Goal: Task Accomplishment & Management: Complete application form

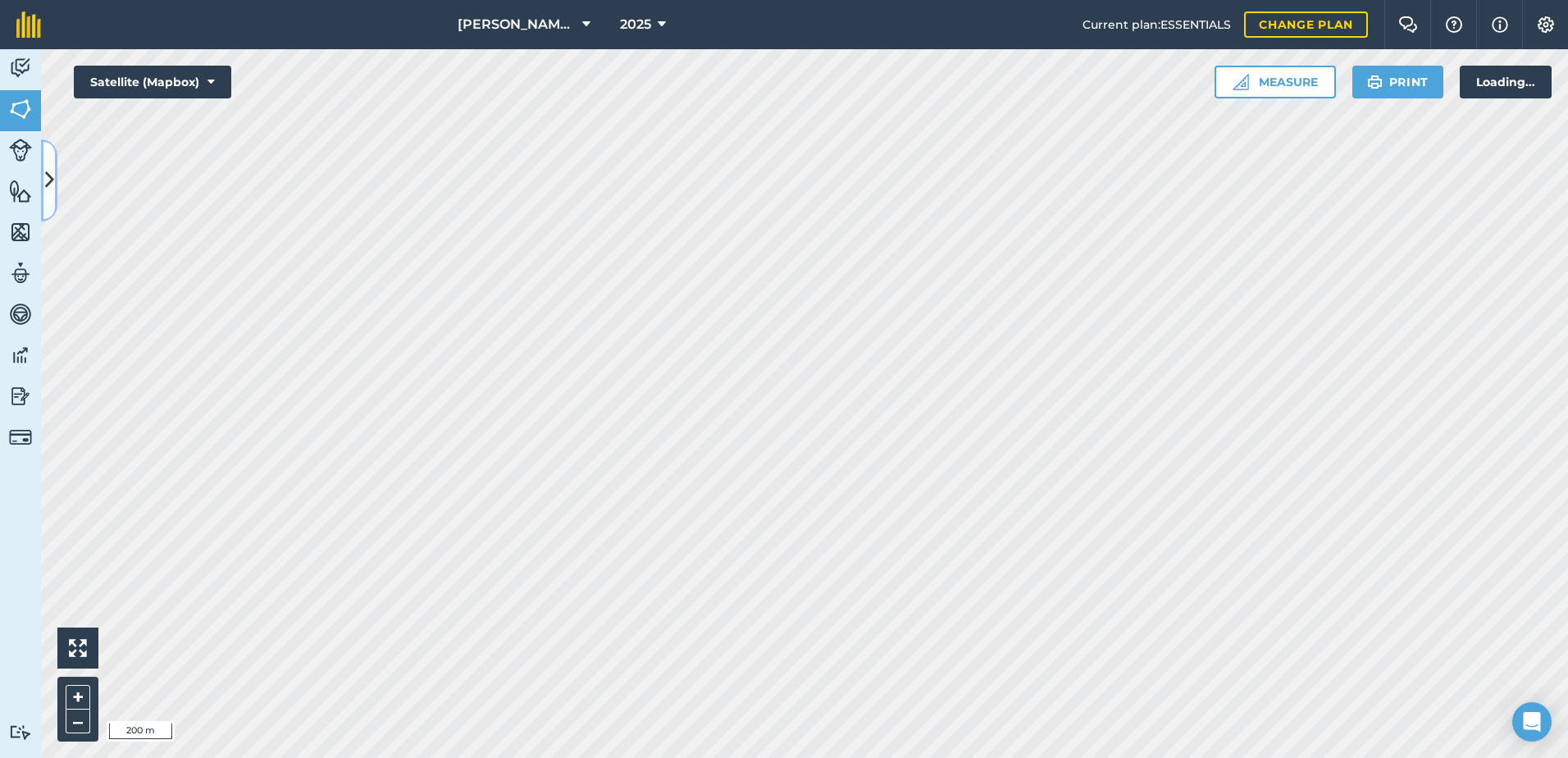
click at [46, 174] on icon at bounding box center [49, 180] width 9 height 29
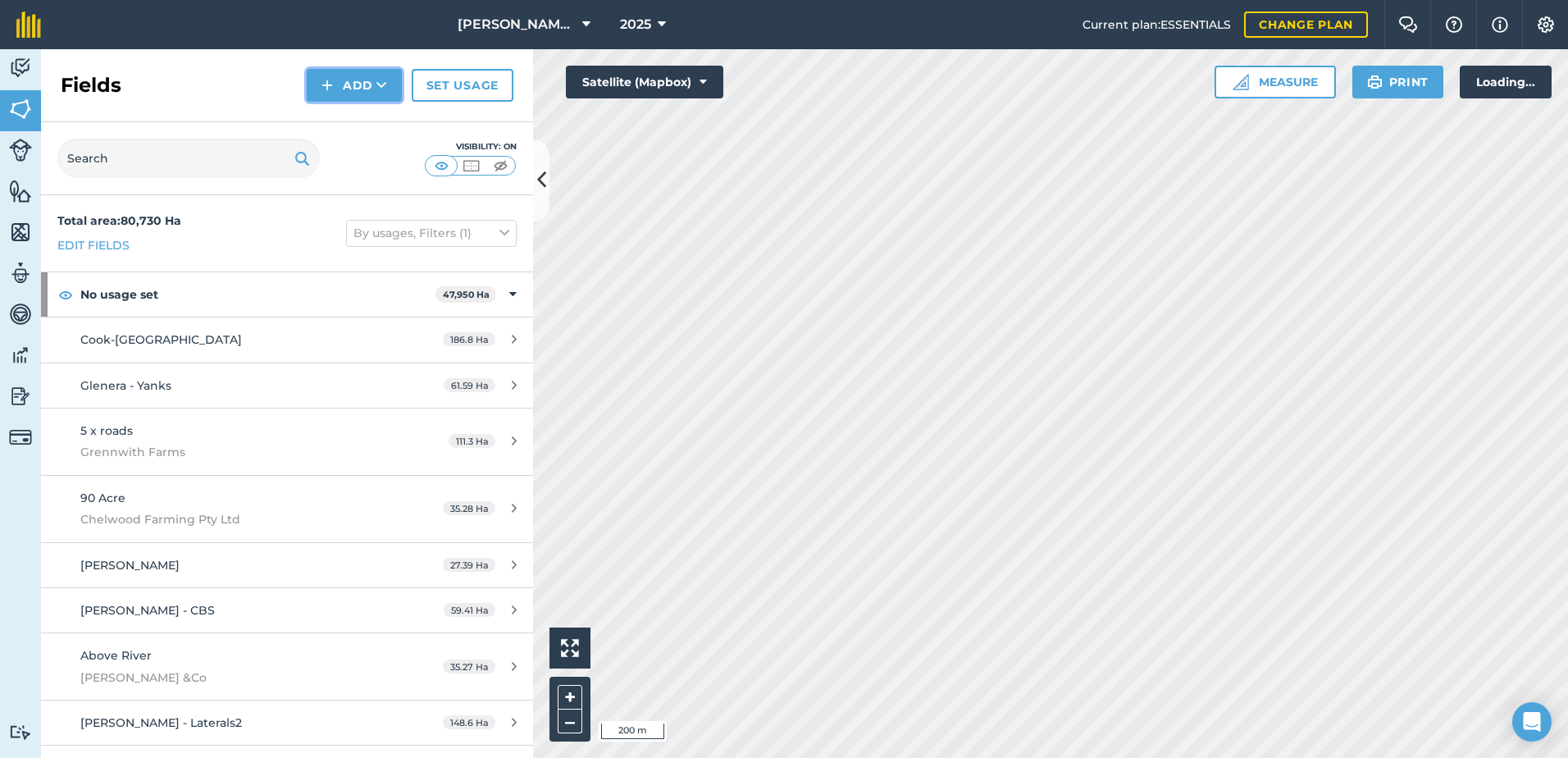
click at [311, 82] on button "Add" at bounding box center [354, 85] width 95 height 33
click at [334, 110] on link "Draw" at bounding box center [354, 122] width 90 height 36
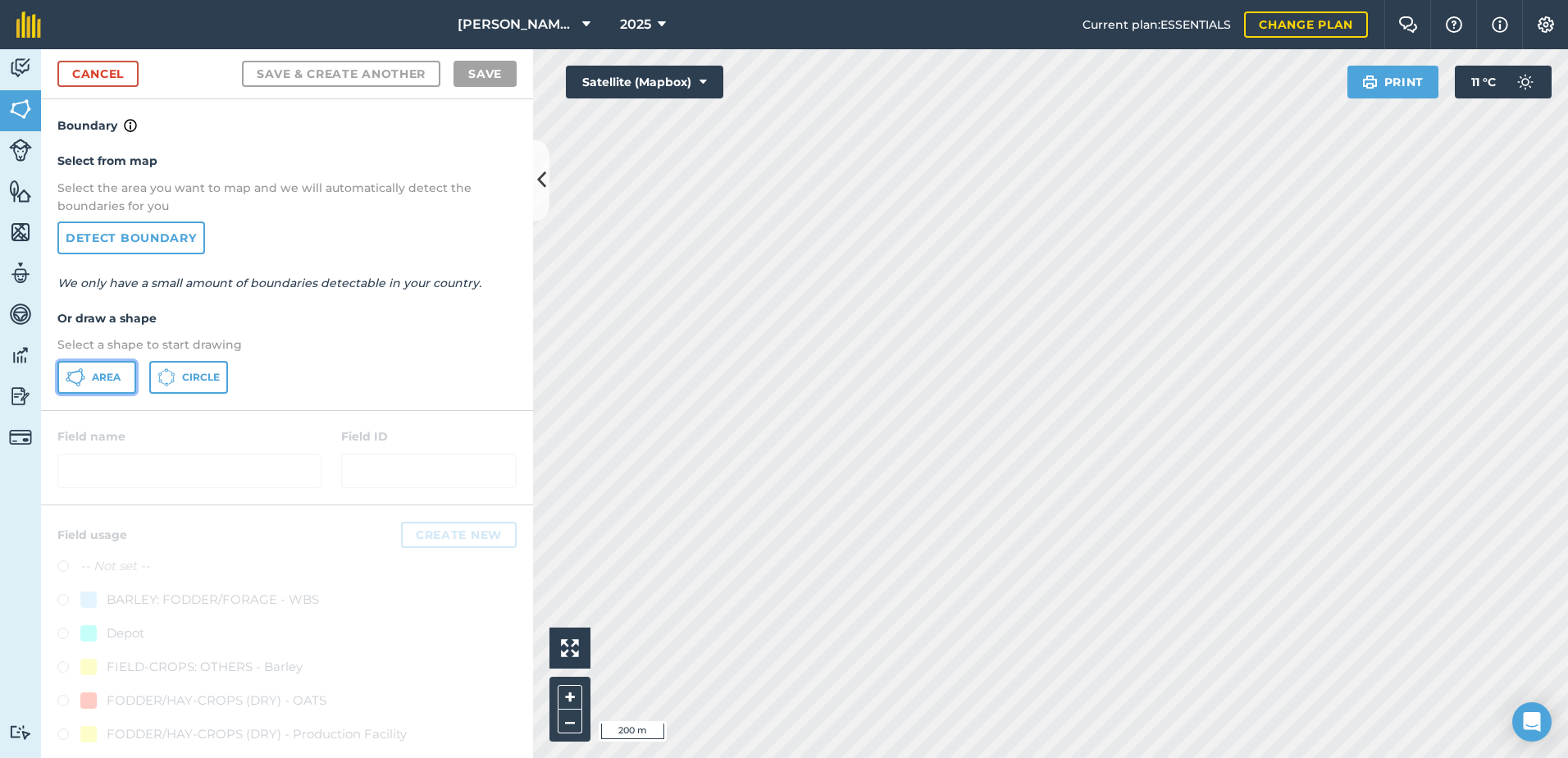
click at [104, 369] on button "Area" at bounding box center [97, 377] width 79 height 33
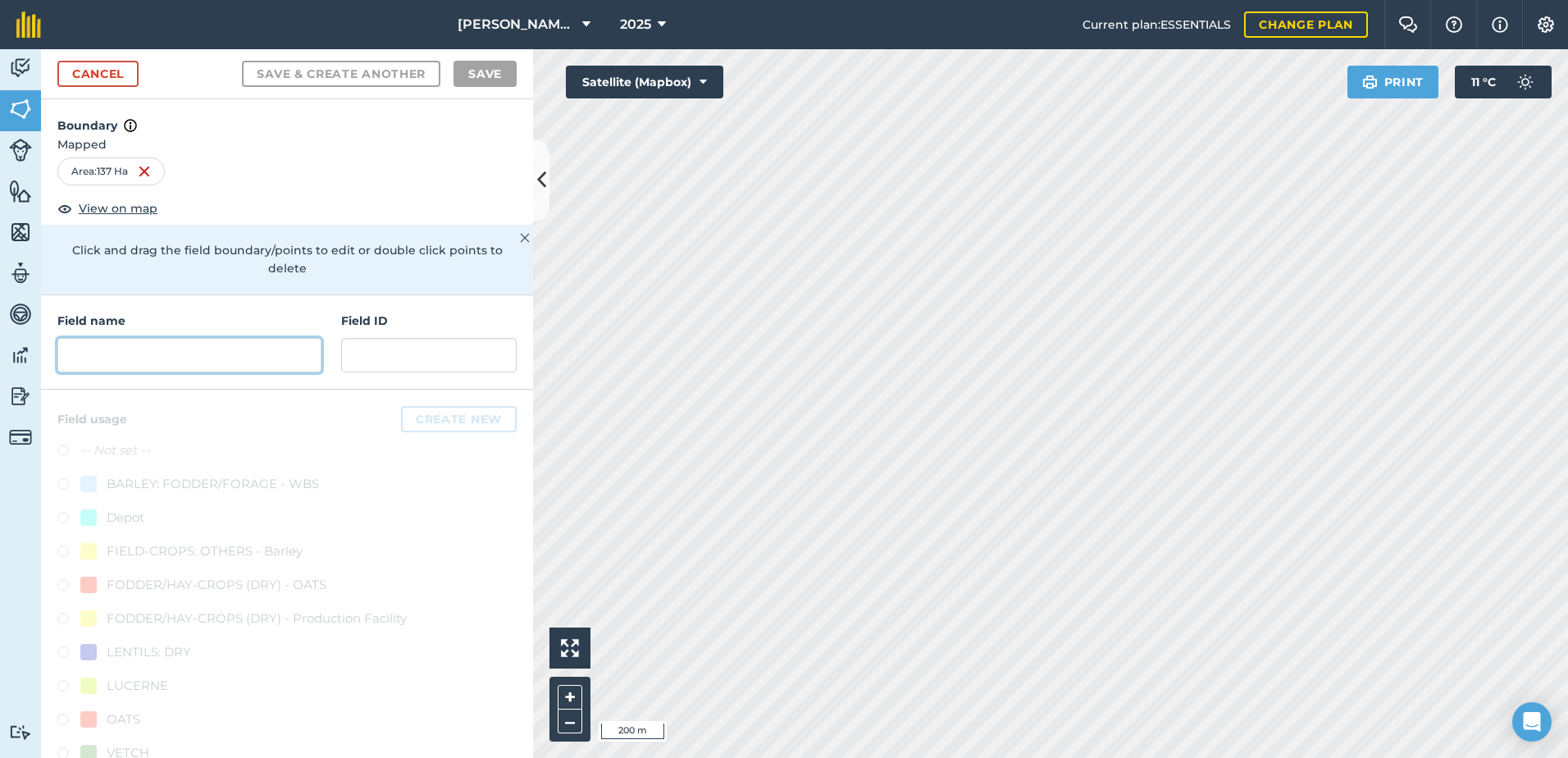
click at [127, 362] on input "text" at bounding box center [189, 355] width 264 height 35
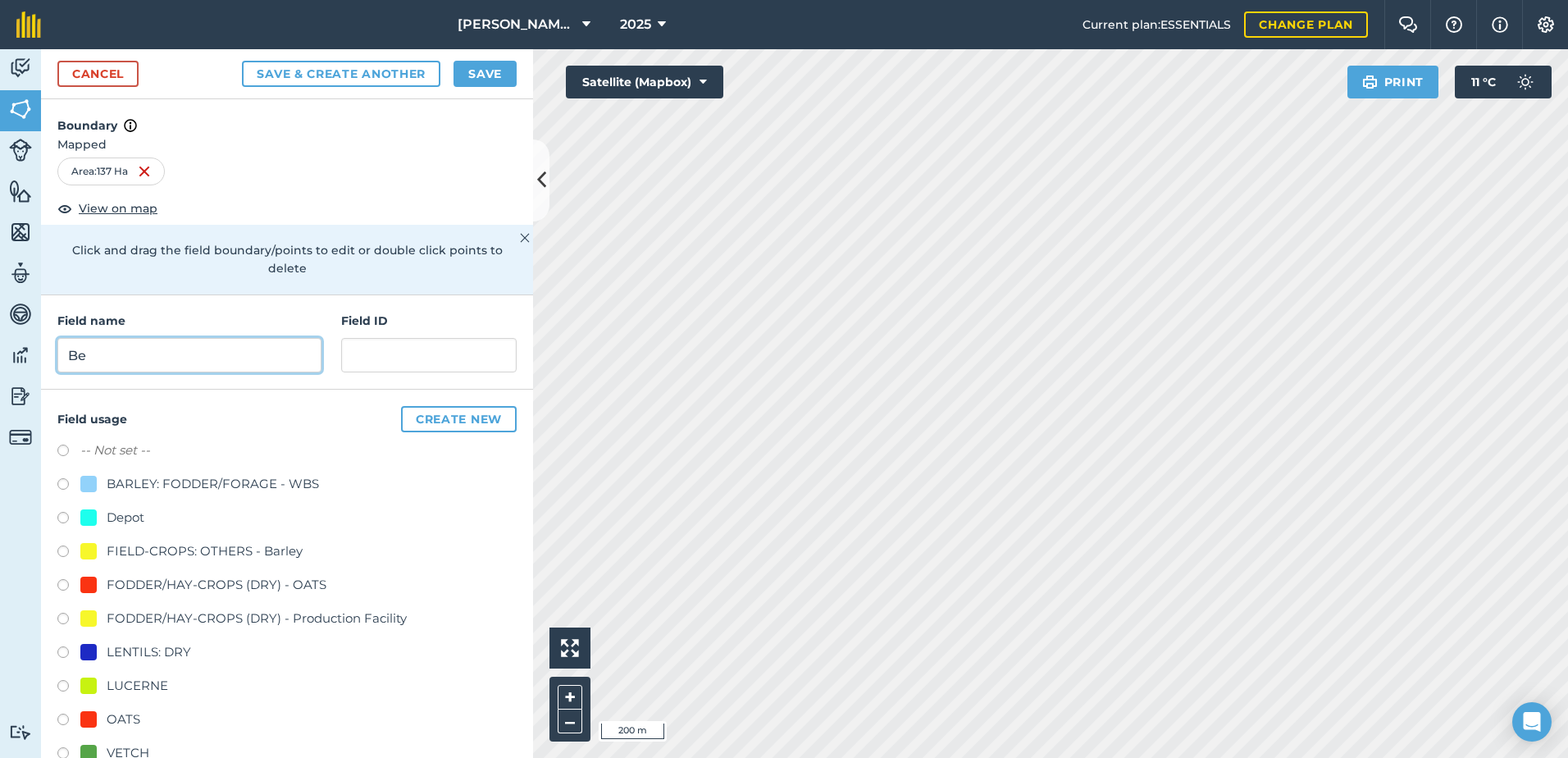
type input "B"
type input "K"
type input "Beddison - Home Farm"
click at [61, 719] on label at bounding box center [69, 721] width 23 height 16
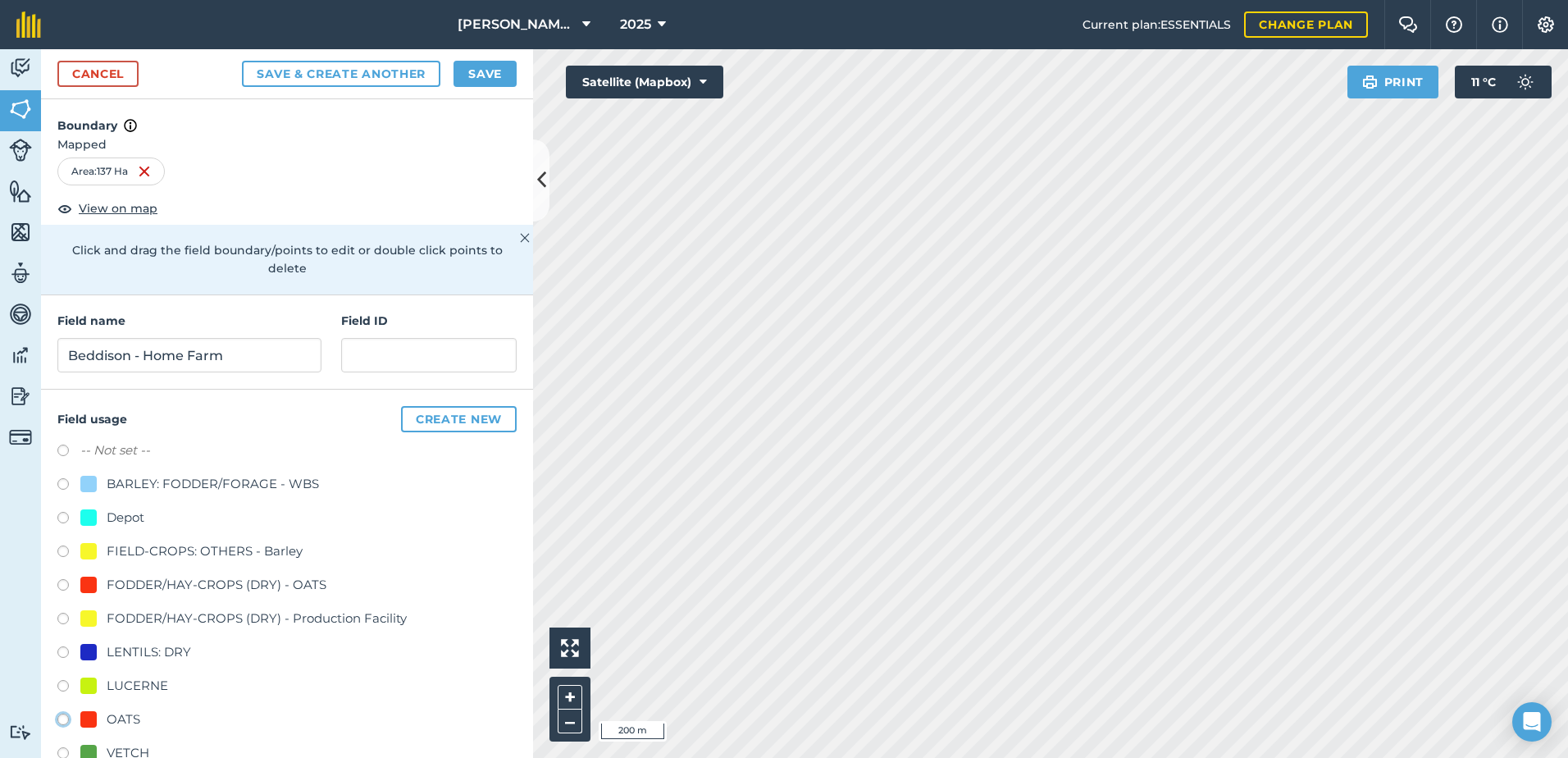
radio input "true"
click at [489, 73] on button "Save" at bounding box center [485, 73] width 63 height 26
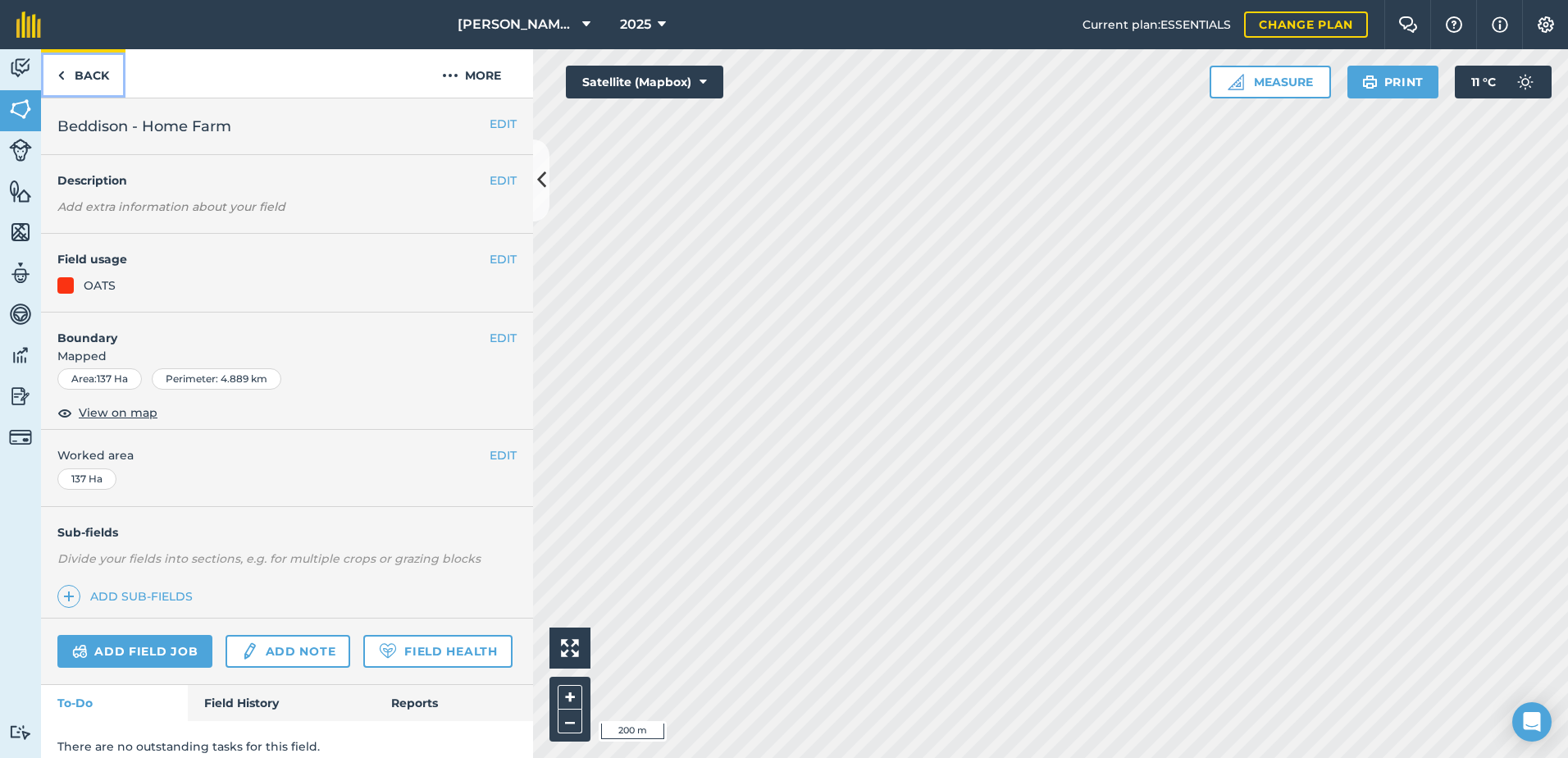
click at [89, 69] on link "Back" at bounding box center [82, 73] width 84 height 48
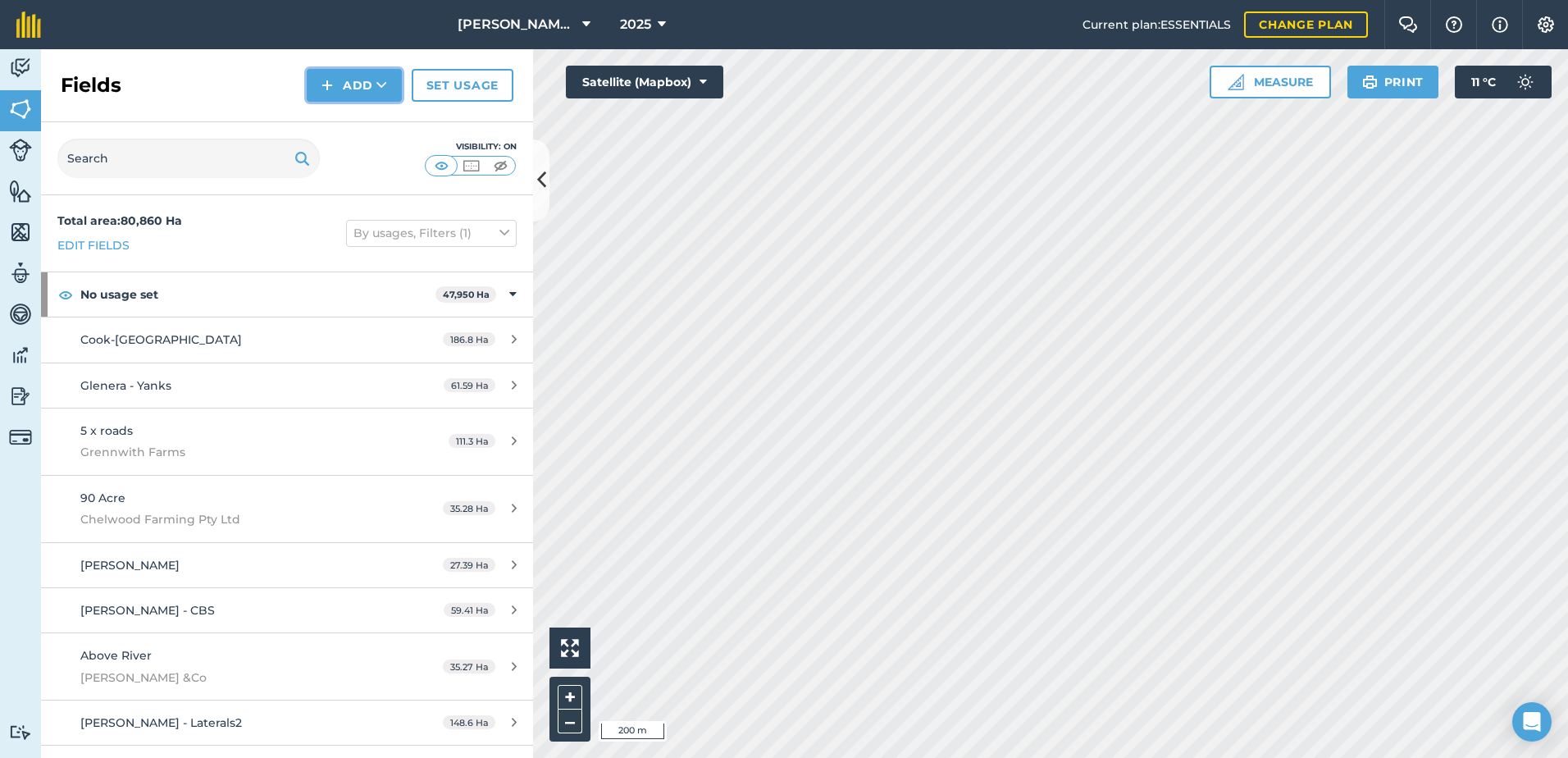
click at [361, 82] on button "Add" at bounding box center [354, 85] width 95 height 33
click at [332, 118] on link "Draw" at bounding box center [354, 122] width 90 height 36
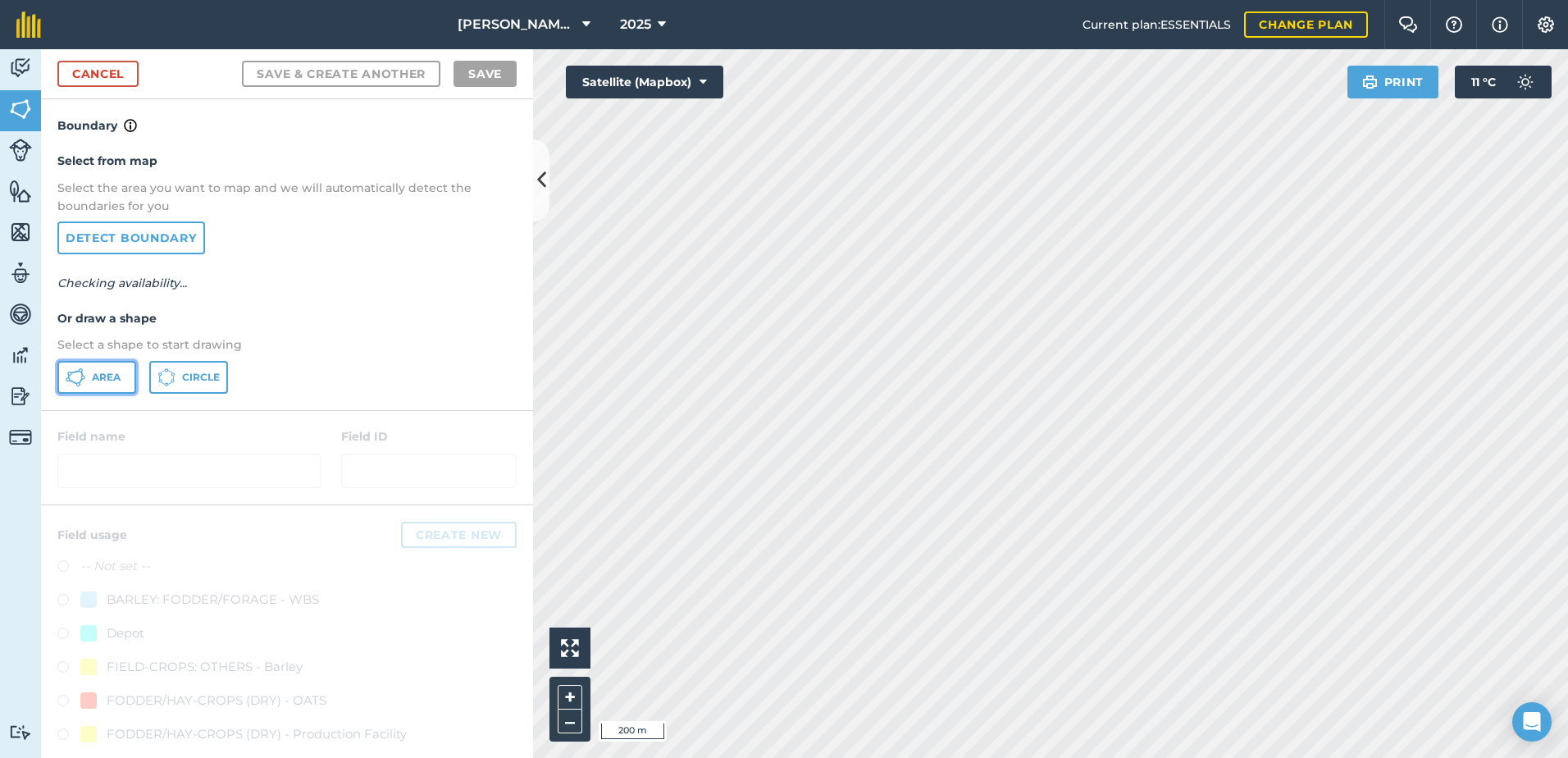
click at [118, 376] on span "Area" at bounding box center [106, 376] width 29 height 13
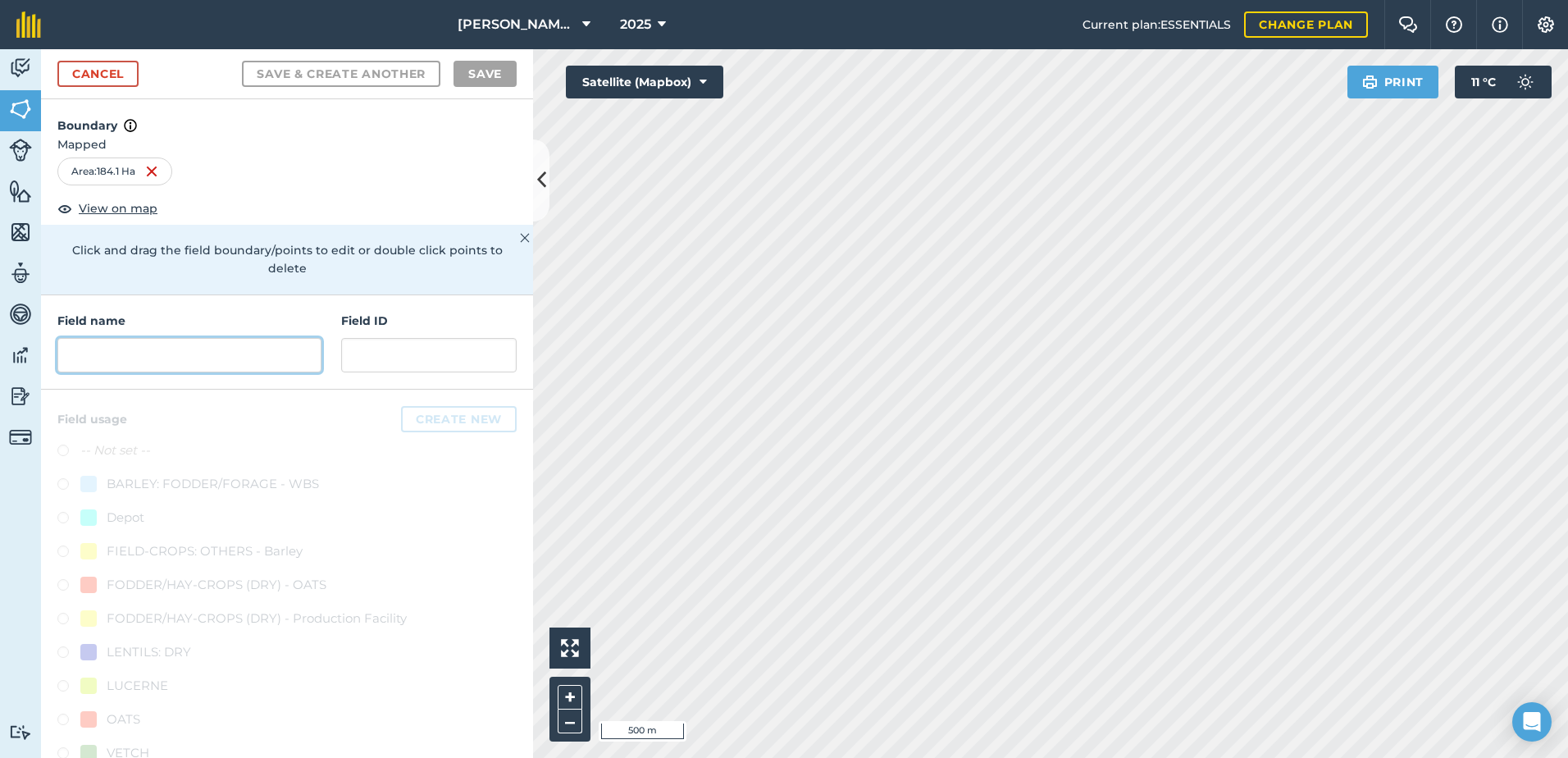
click at [182, 354] on input "text" at bounding box center [189, 355] width 264 height 35
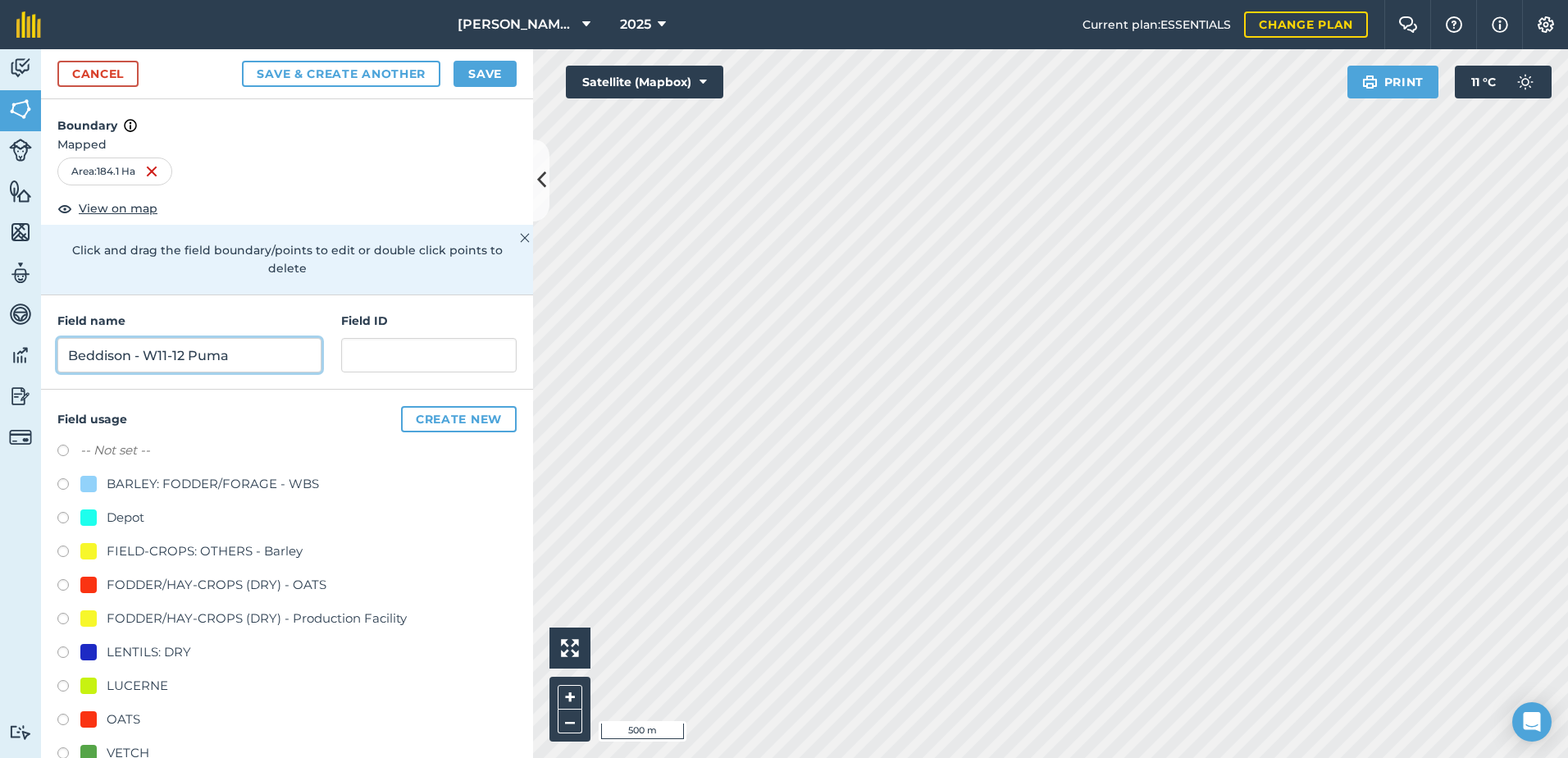
type input "Beddison - W11-12 Puma"
click at [60, 715] on label at bounding box center [69, 721] width 23 height 16
radio input "true"
click at [484, 75] on button "Save" at bounding box center [485, 73] width 63 height 26
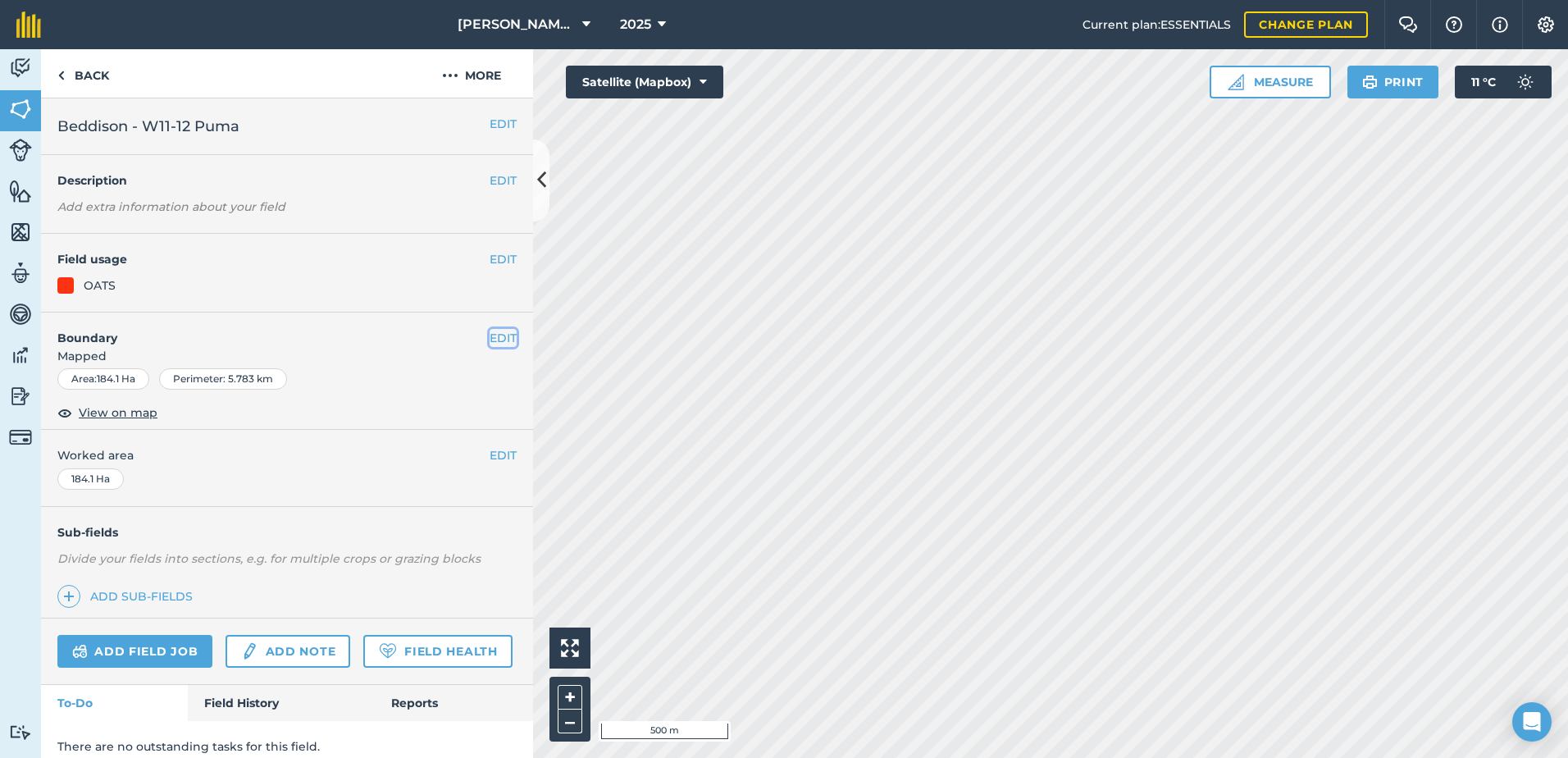
click at [498, 339] on button "EDIT" at bounding box center [503, 337] width 27 height 18
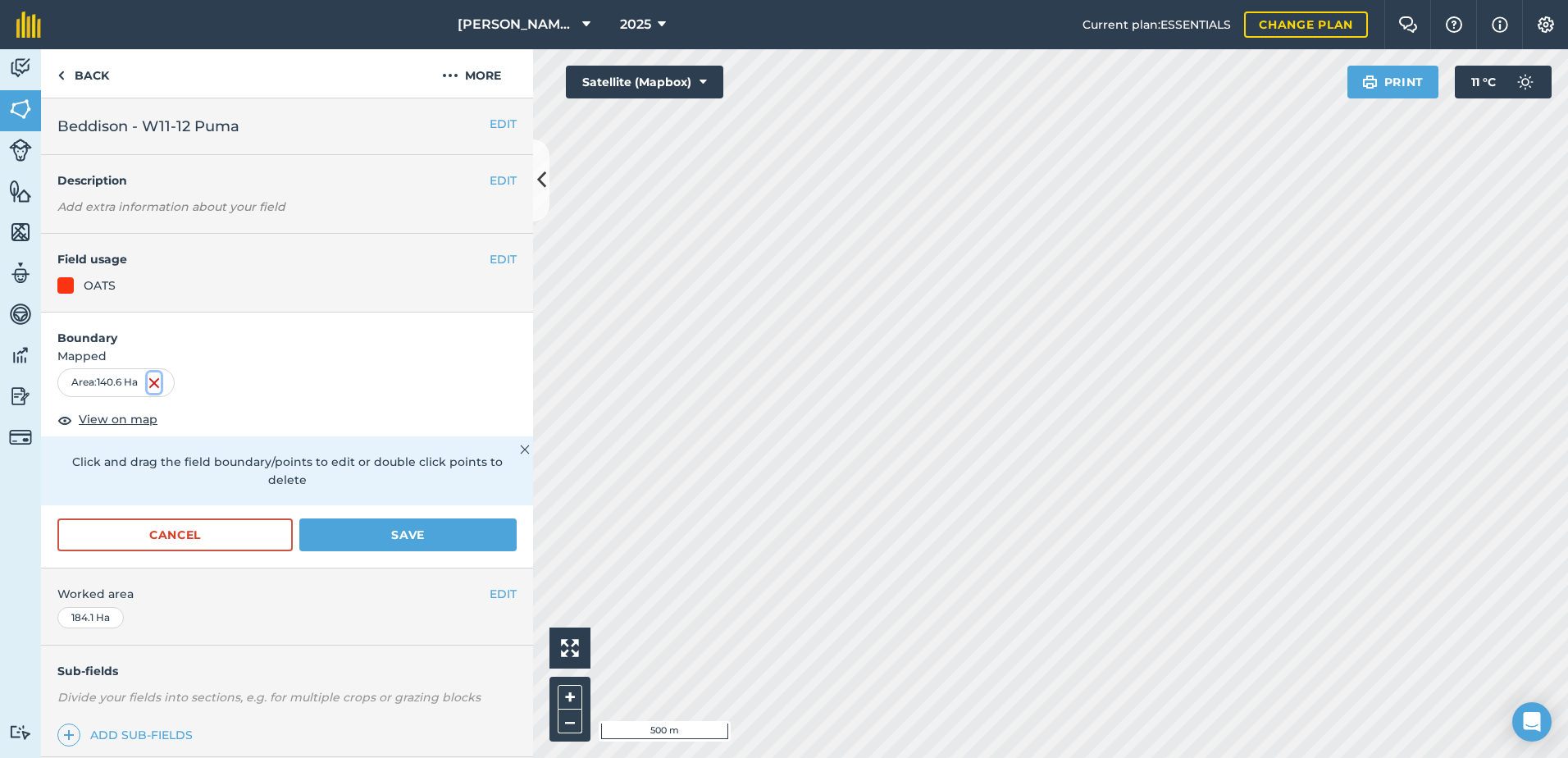
click at [160, 379] on img at bounding box center [154, 382] width 13 height 20
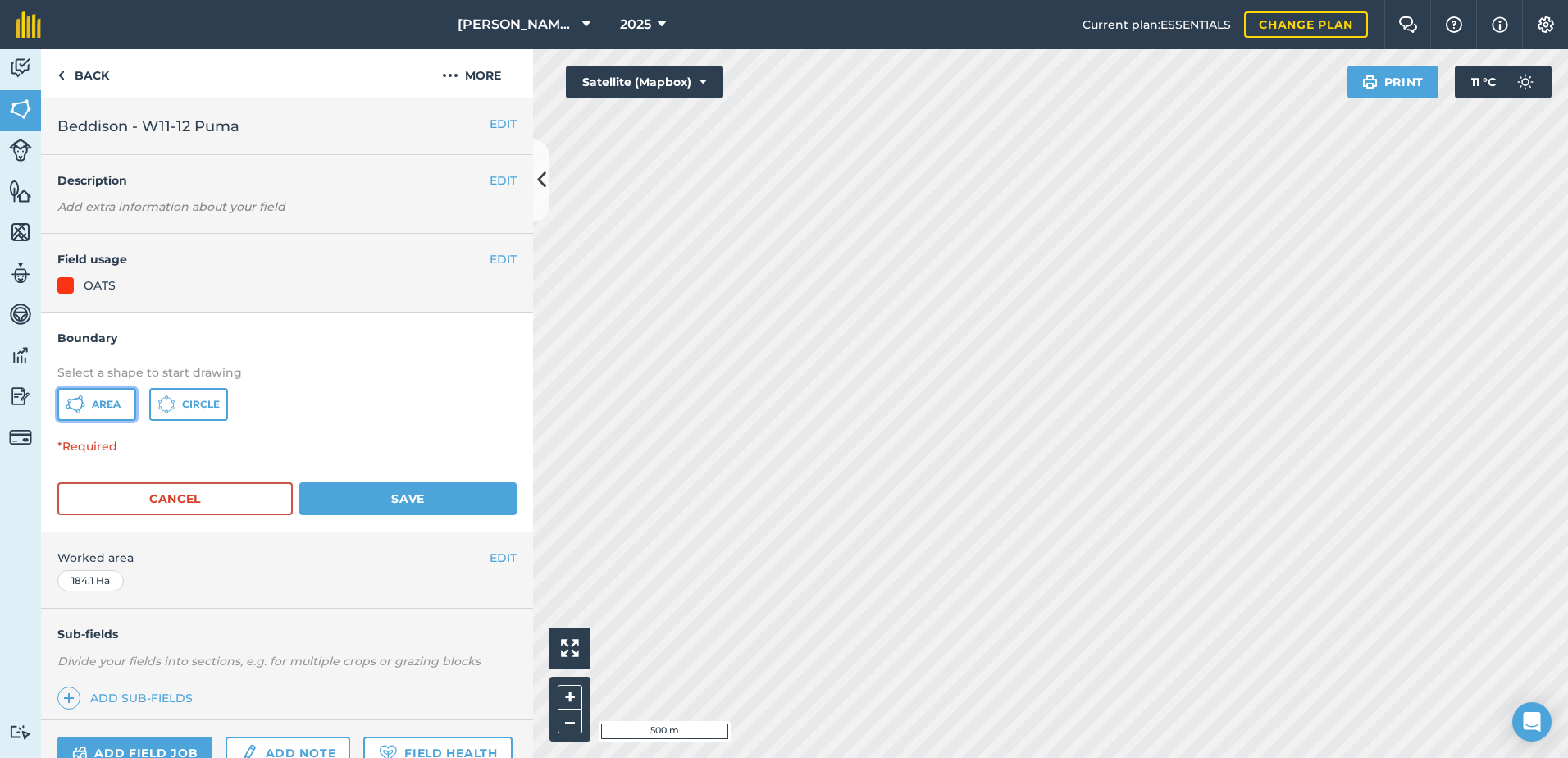
click at [121, 410] on button "Area" at bounding box center [97, 404] width 79 height 33
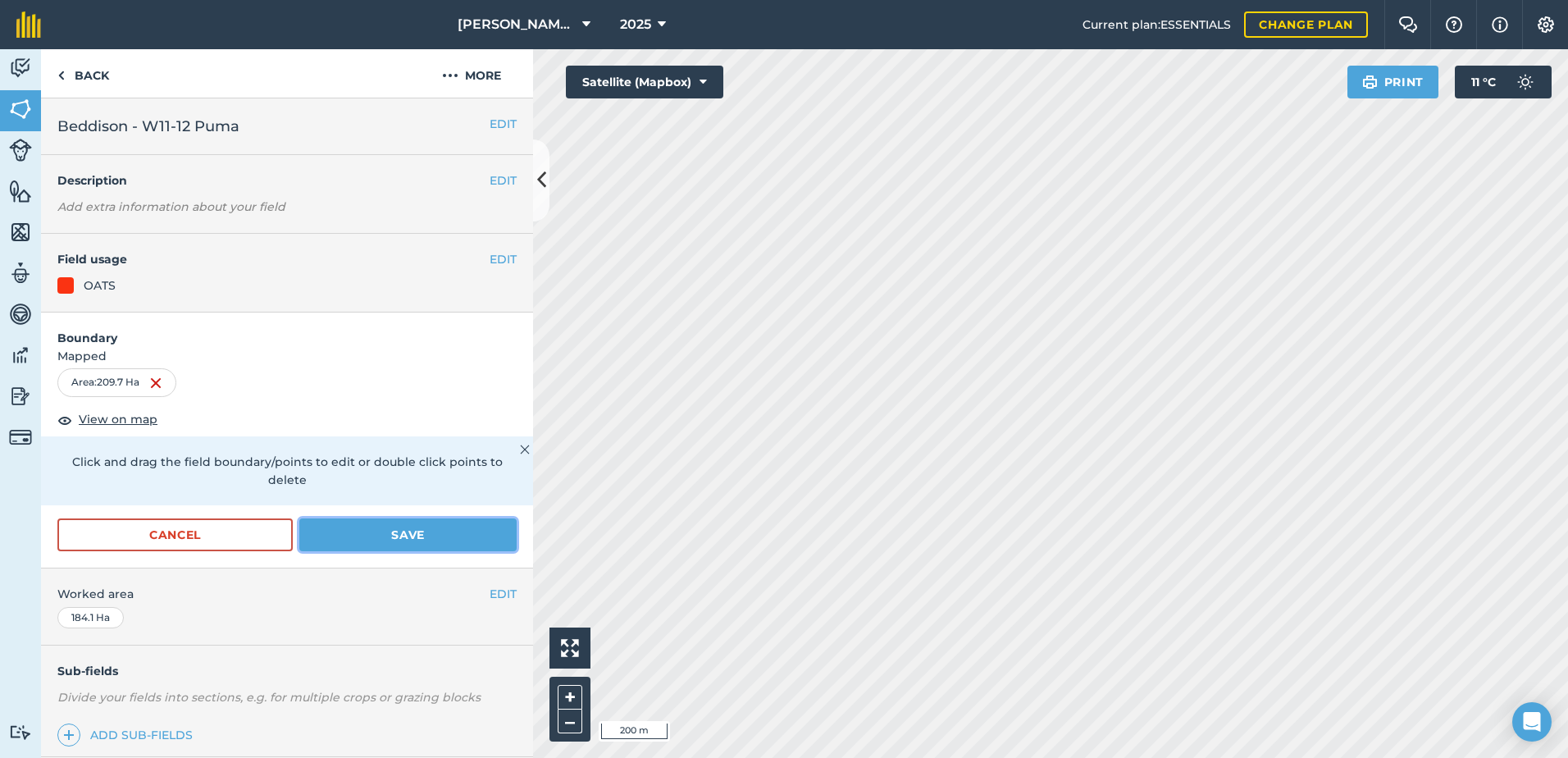
click at [361, 528] on button "Save" at bounding box center [408, 535] width 217 height 33
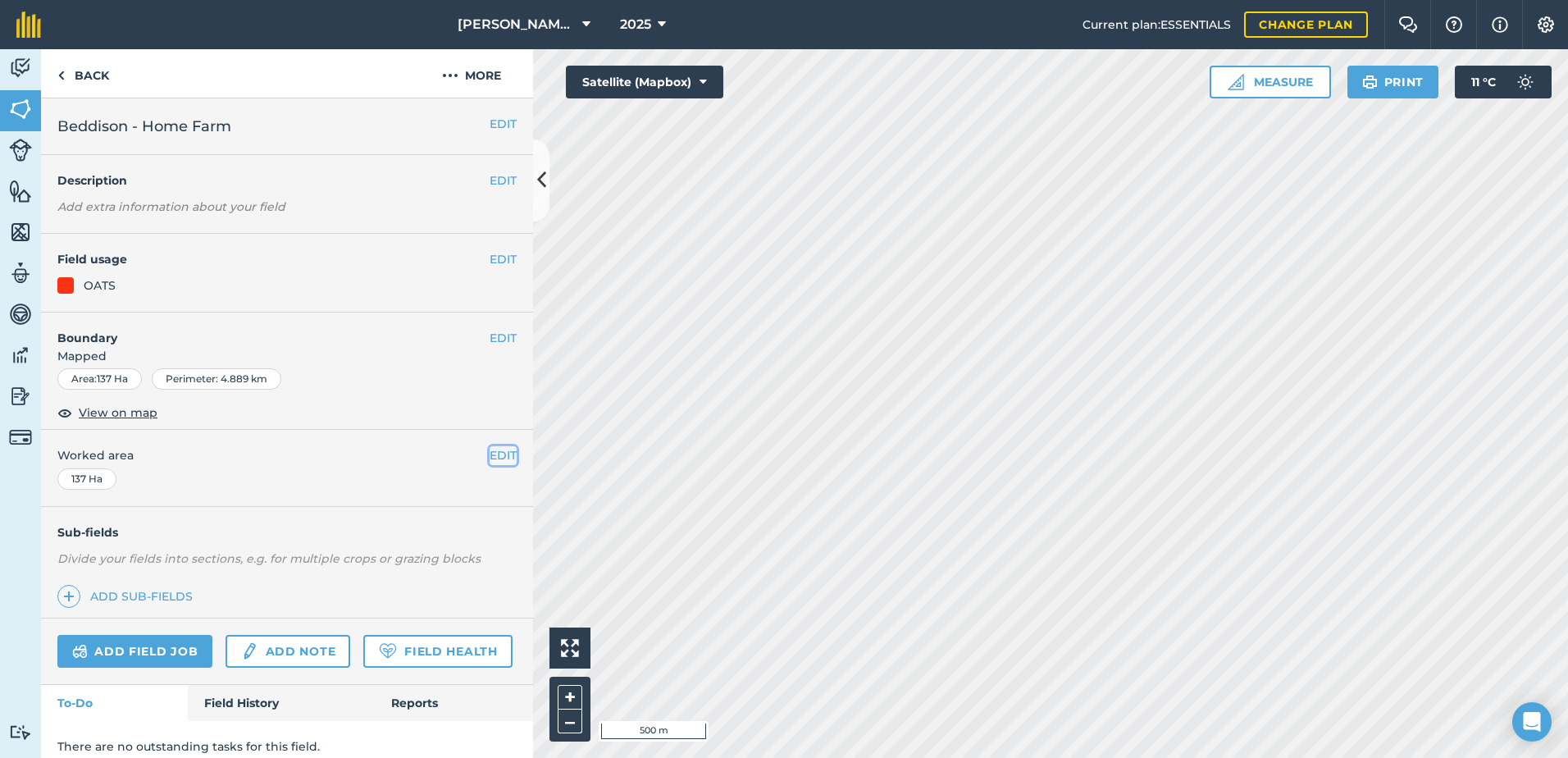
click at [489, 453] on button "EDIT" at bounding box center [503, 455] width 27 height 18
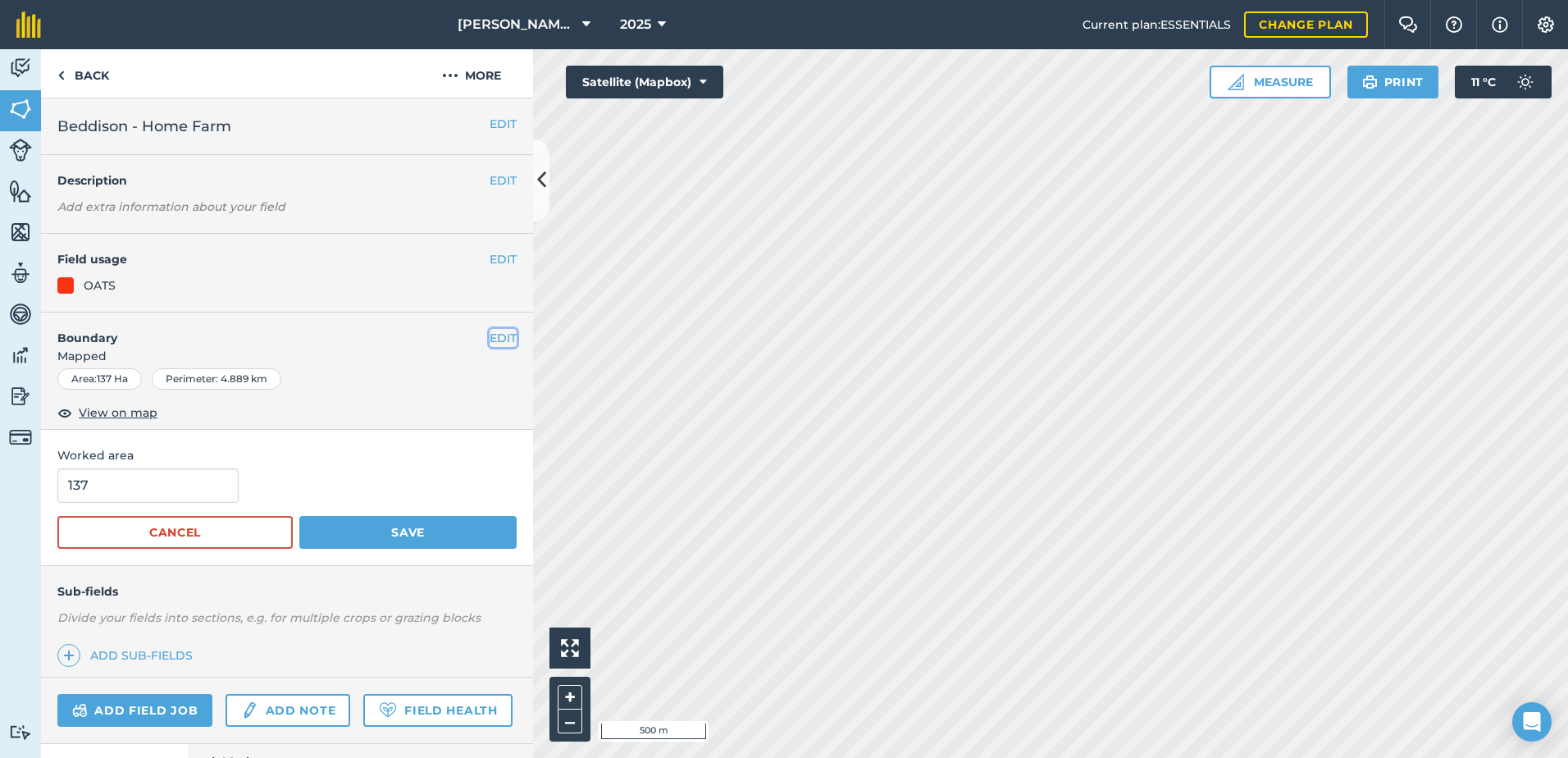
click at [490, 337] on button "EDIT" at bounding box center [503, 337] width 27 height 18
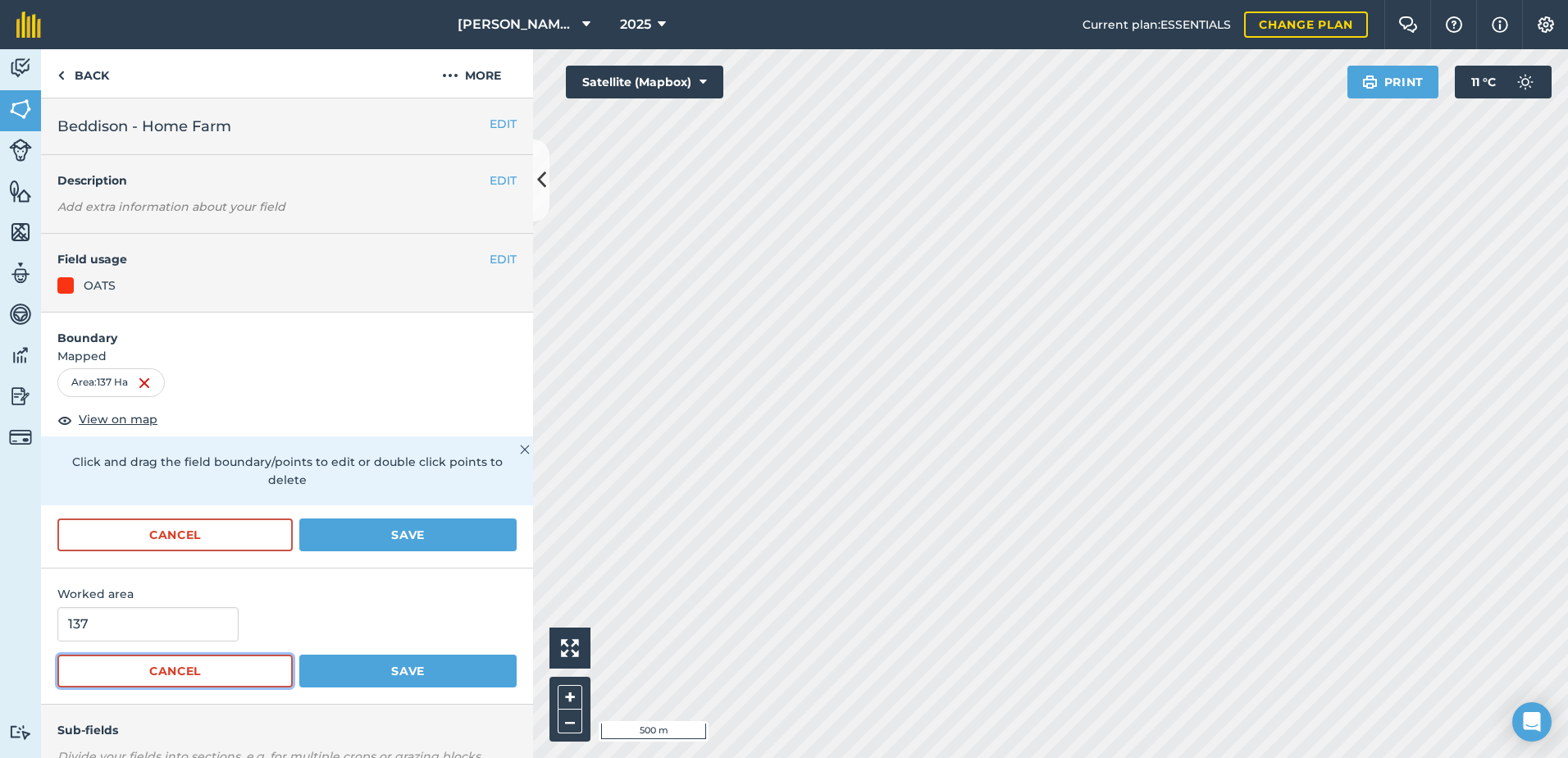
click at [218, 664] on button "Cancel" at bounding box center [175, 671] width 235 height 33
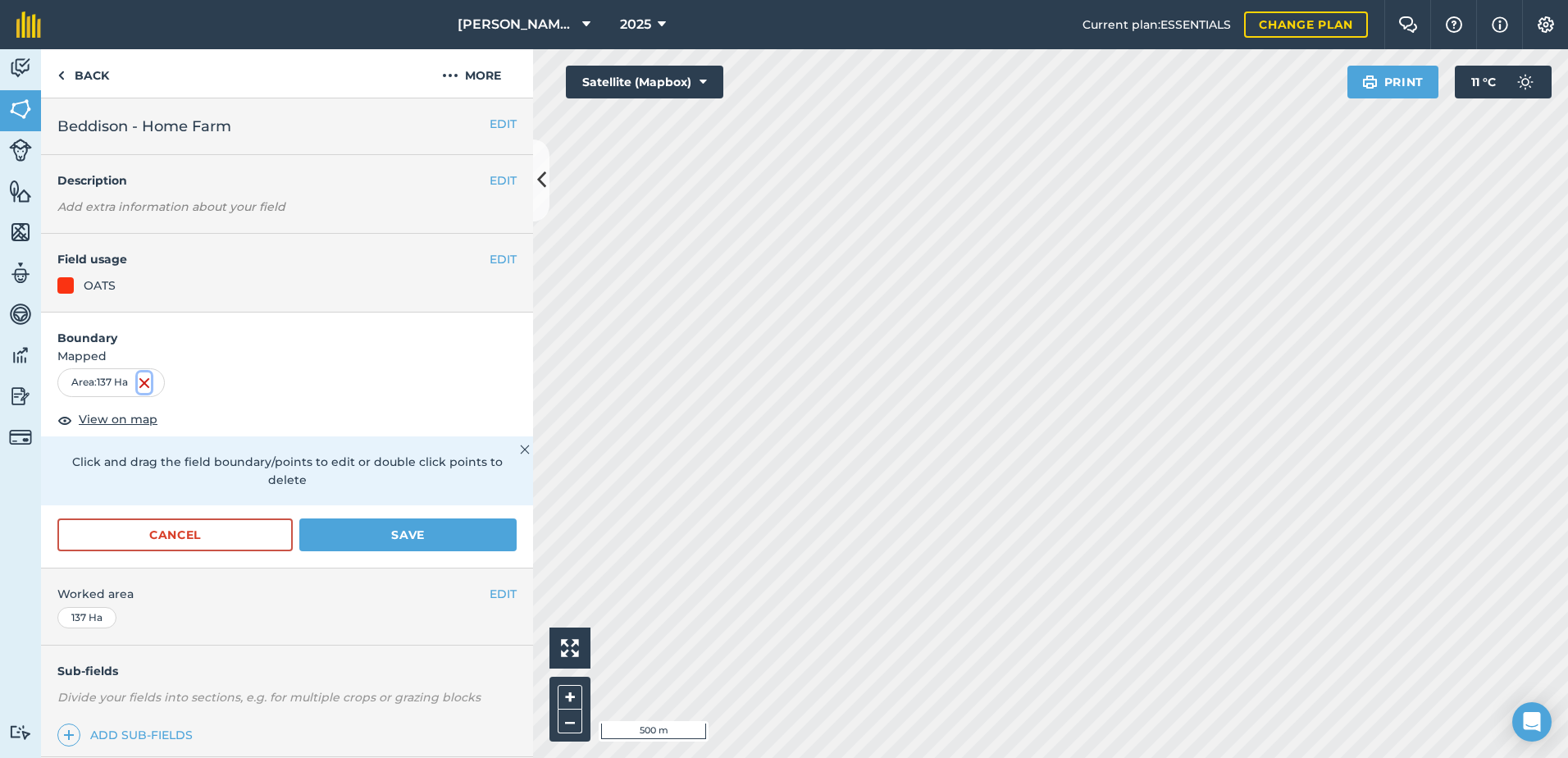
click at [149, 382] on img at bounding box center [144, 382] width 13 height 20
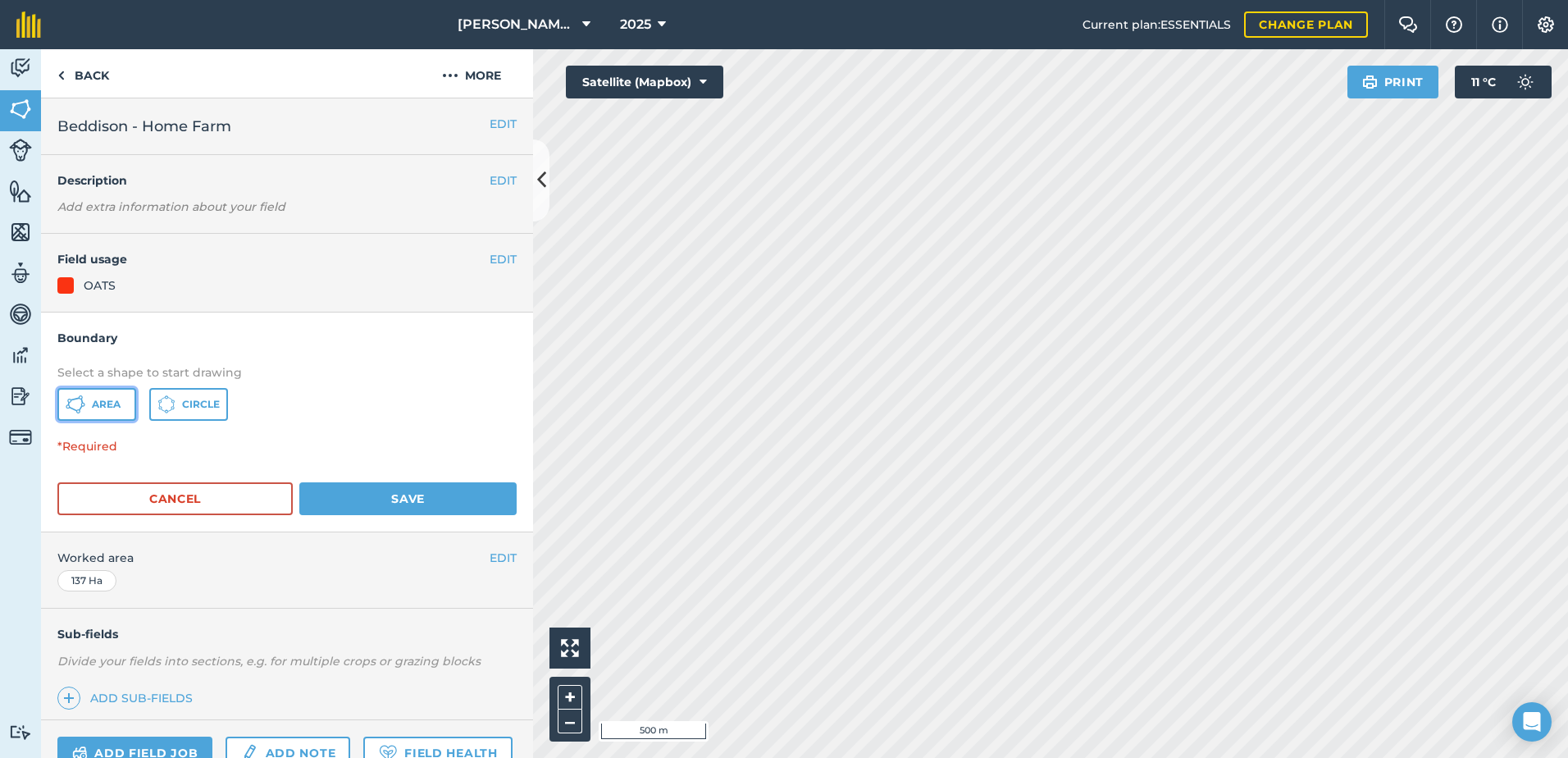
click at [111, 416] on button "Area" at bounding box center [97, 404] width 79 height 33
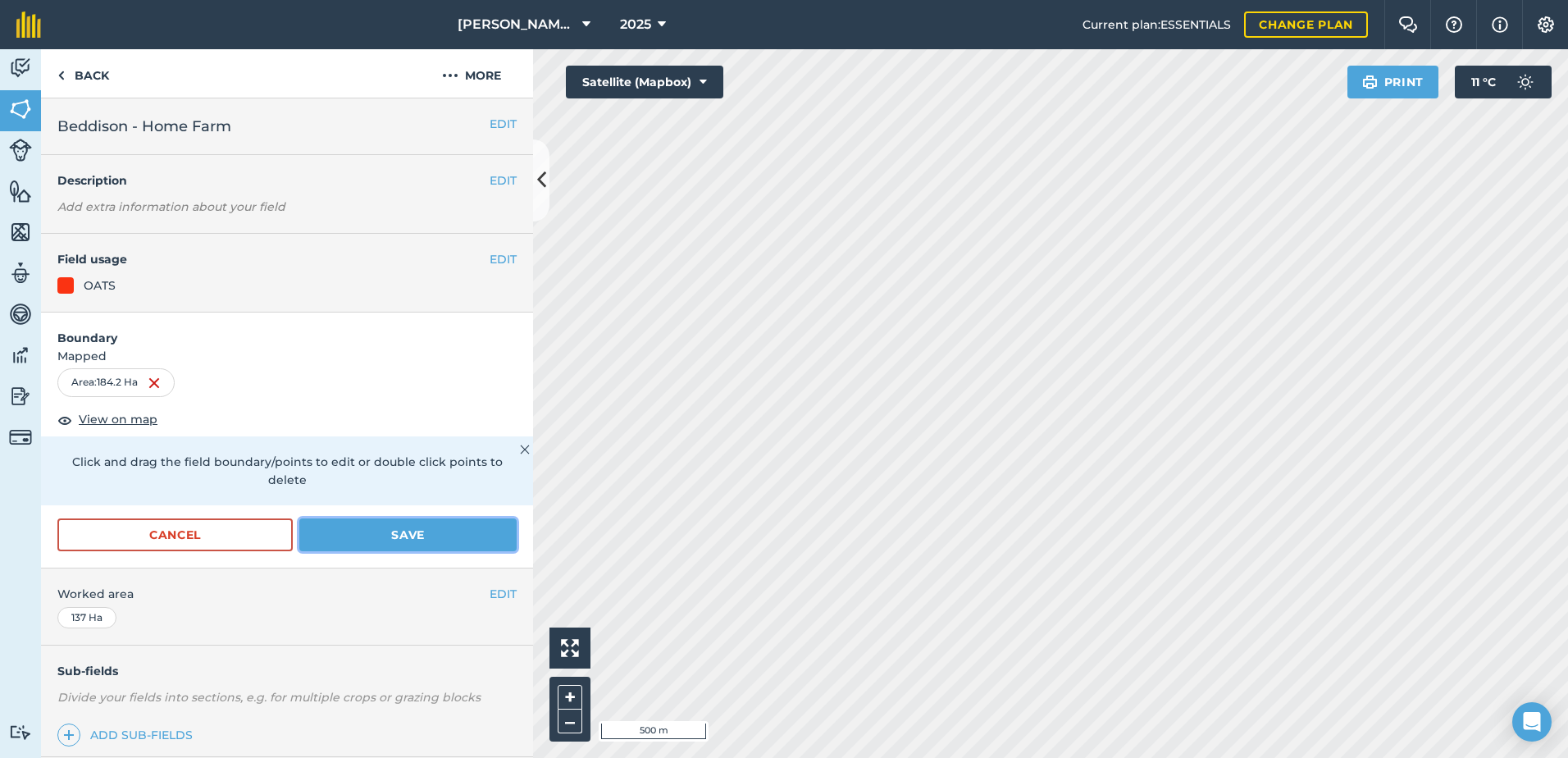
click at [369, 538] on button "Save" at bounding box center [408, 535] width 217 height 33
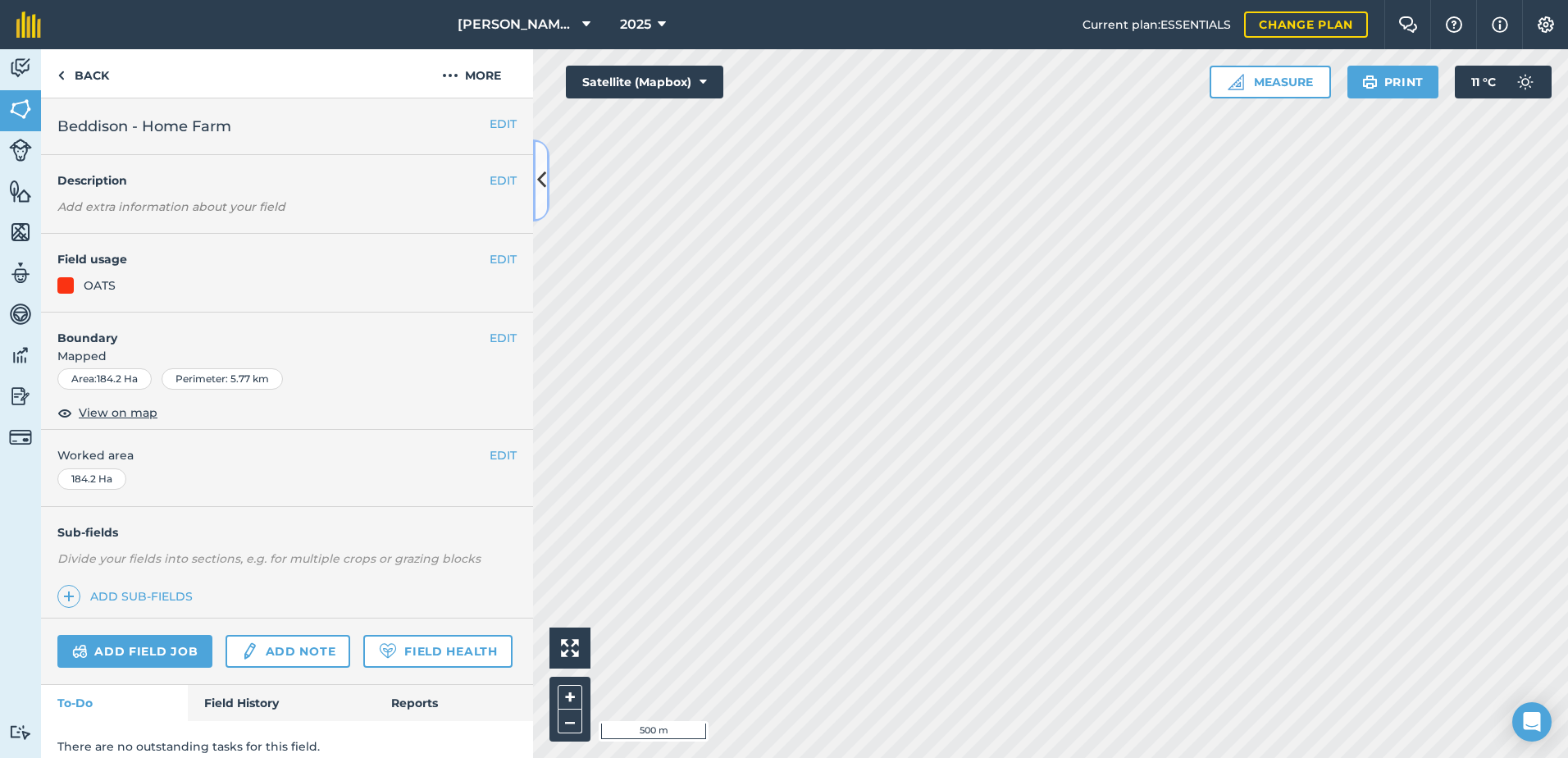
click at [537, 179] on icon at bounding box center [541, 180] width 9 height 29
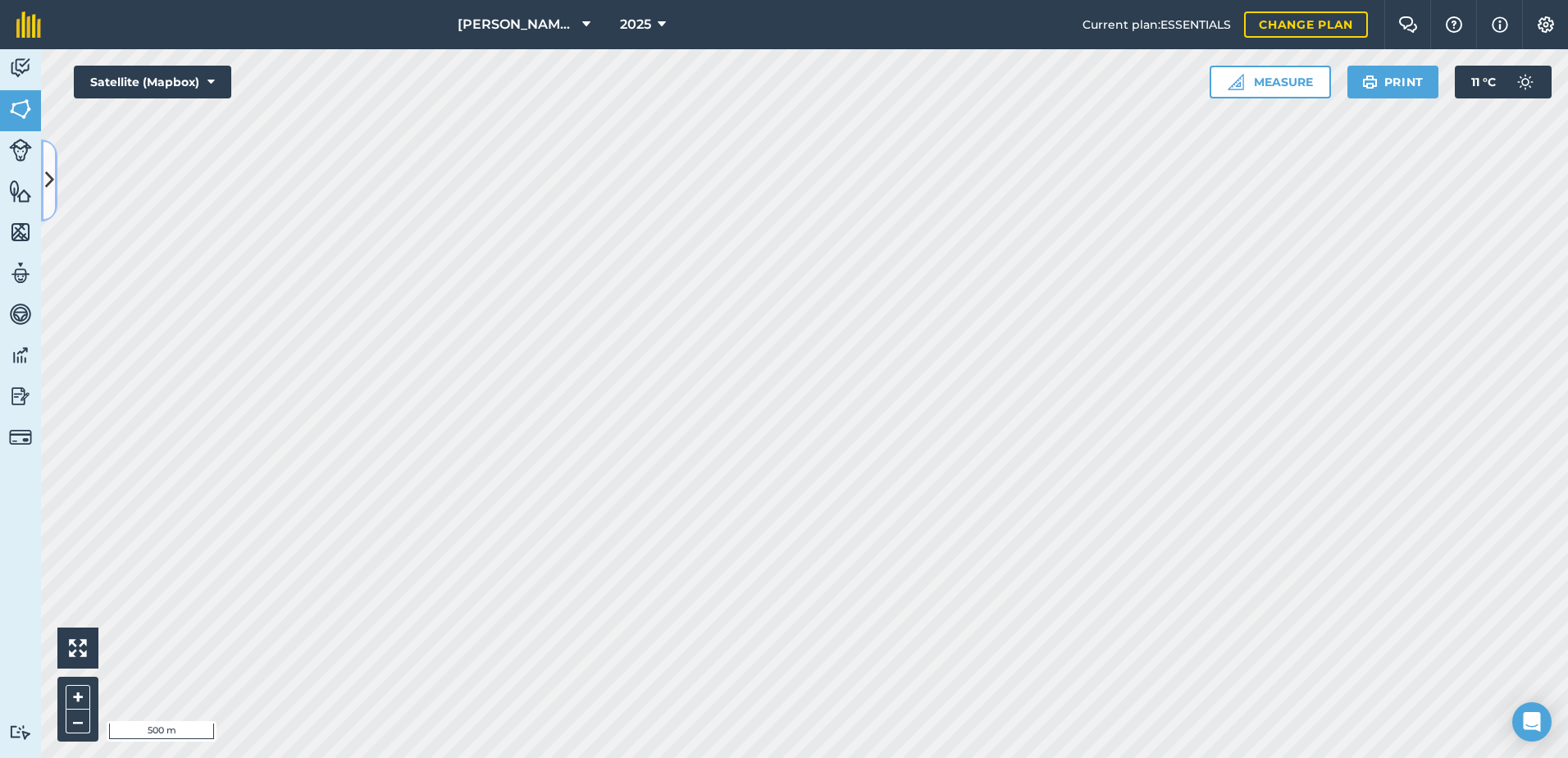
click at [49, 179] on icon at bounding box center [49, 180] width 9 height 29
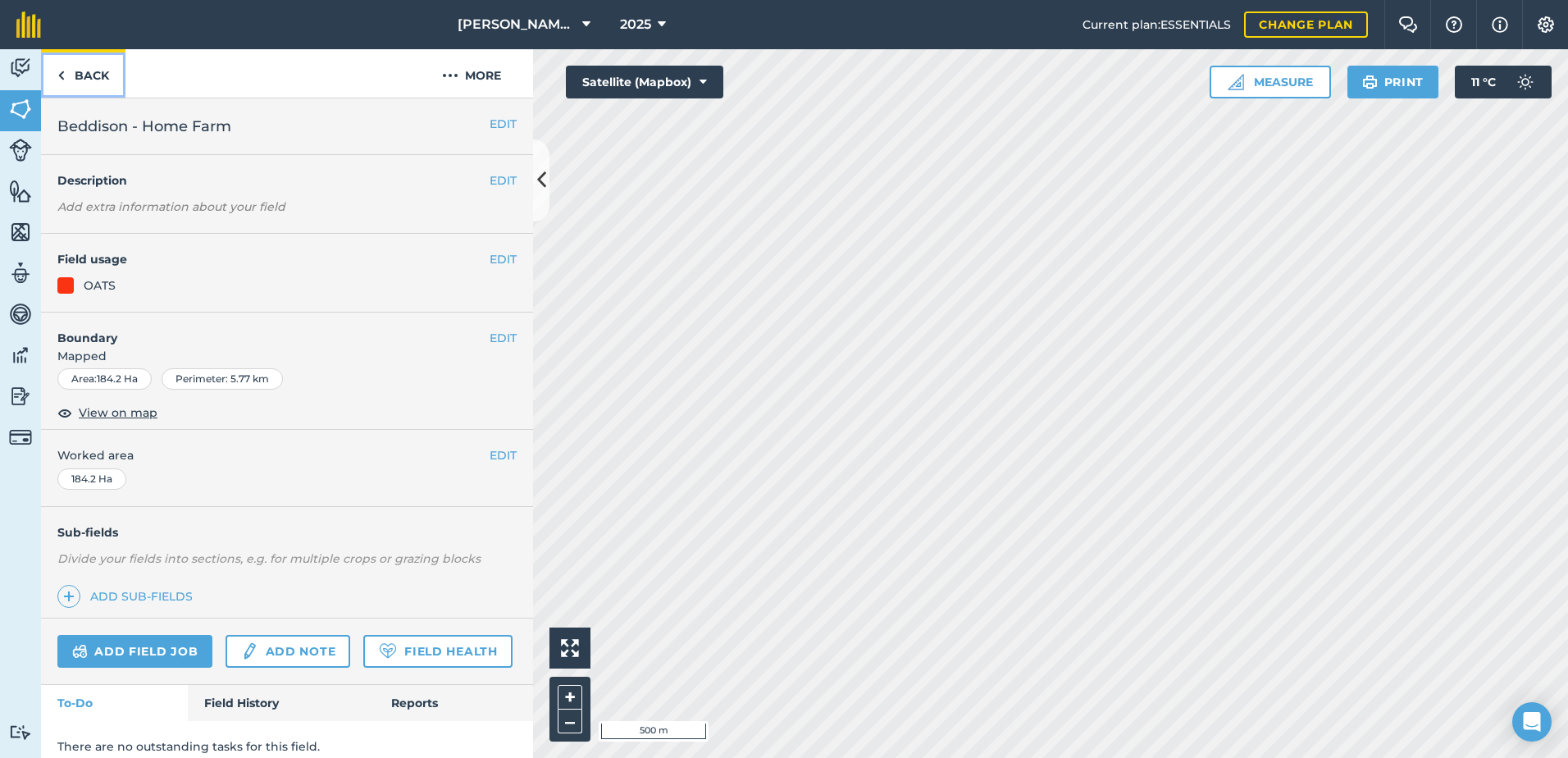
click at [97, 73] on link "Back" at bounding box center [82, 73] width 84 height 48
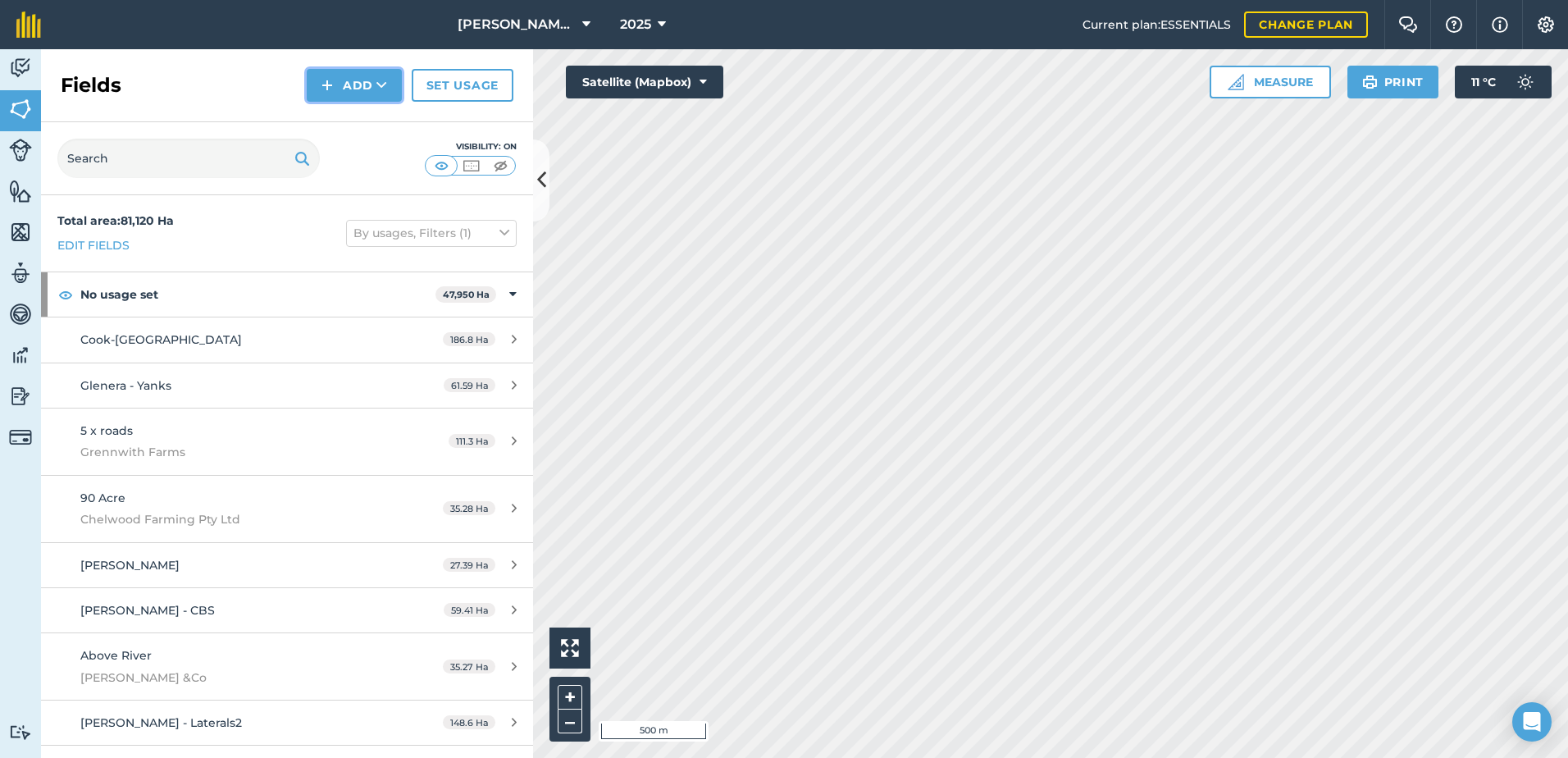
click at [372, 90] on button "Add" at bounding box center [354, 85] width 95 height 33
click at [365, 122] on link "Draw" at bounding box center [354, 122] width 90 height 36
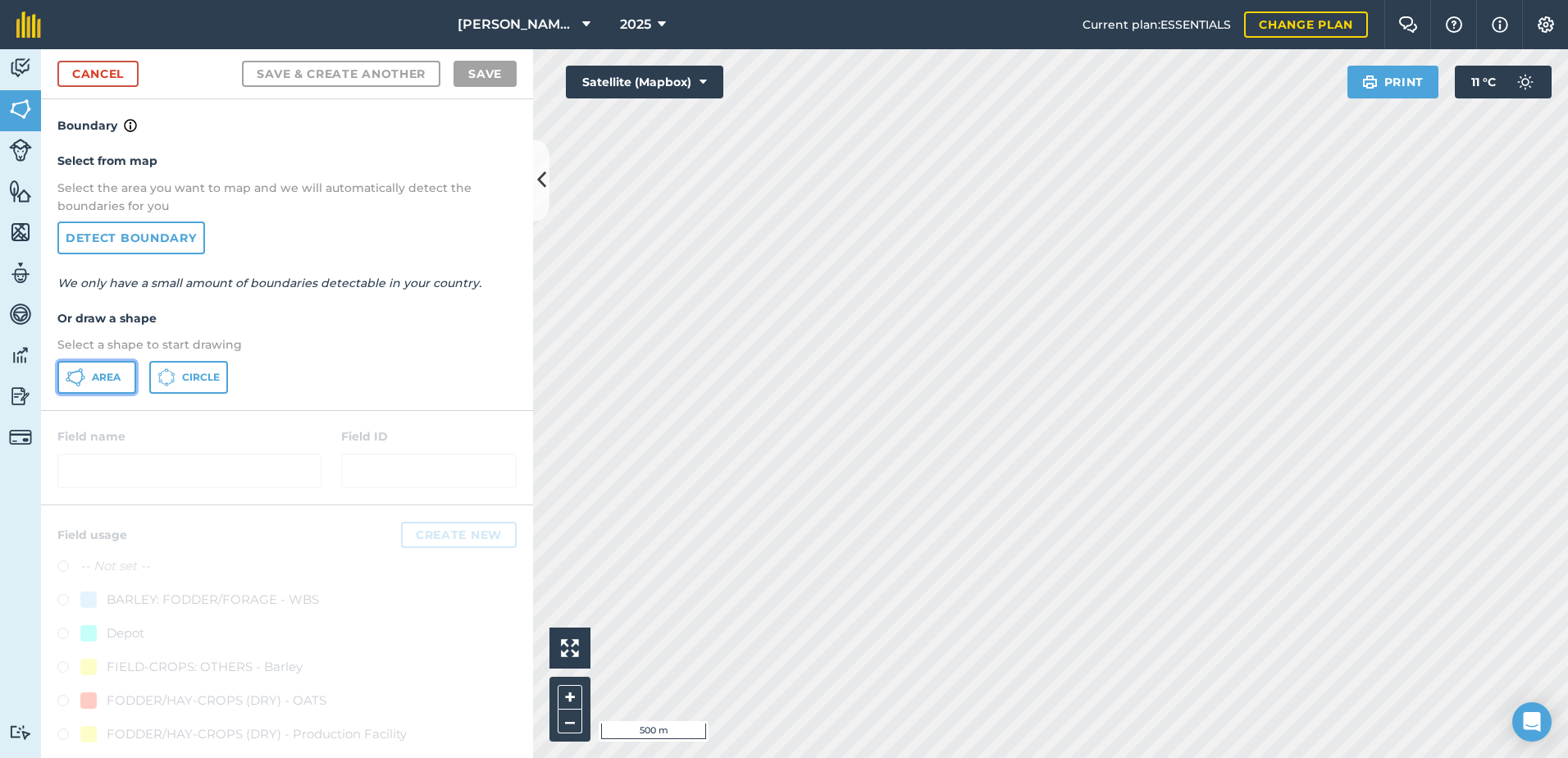
click at [103, 375] on span "Area" at bounding box center [106, 376] width 29 height 13
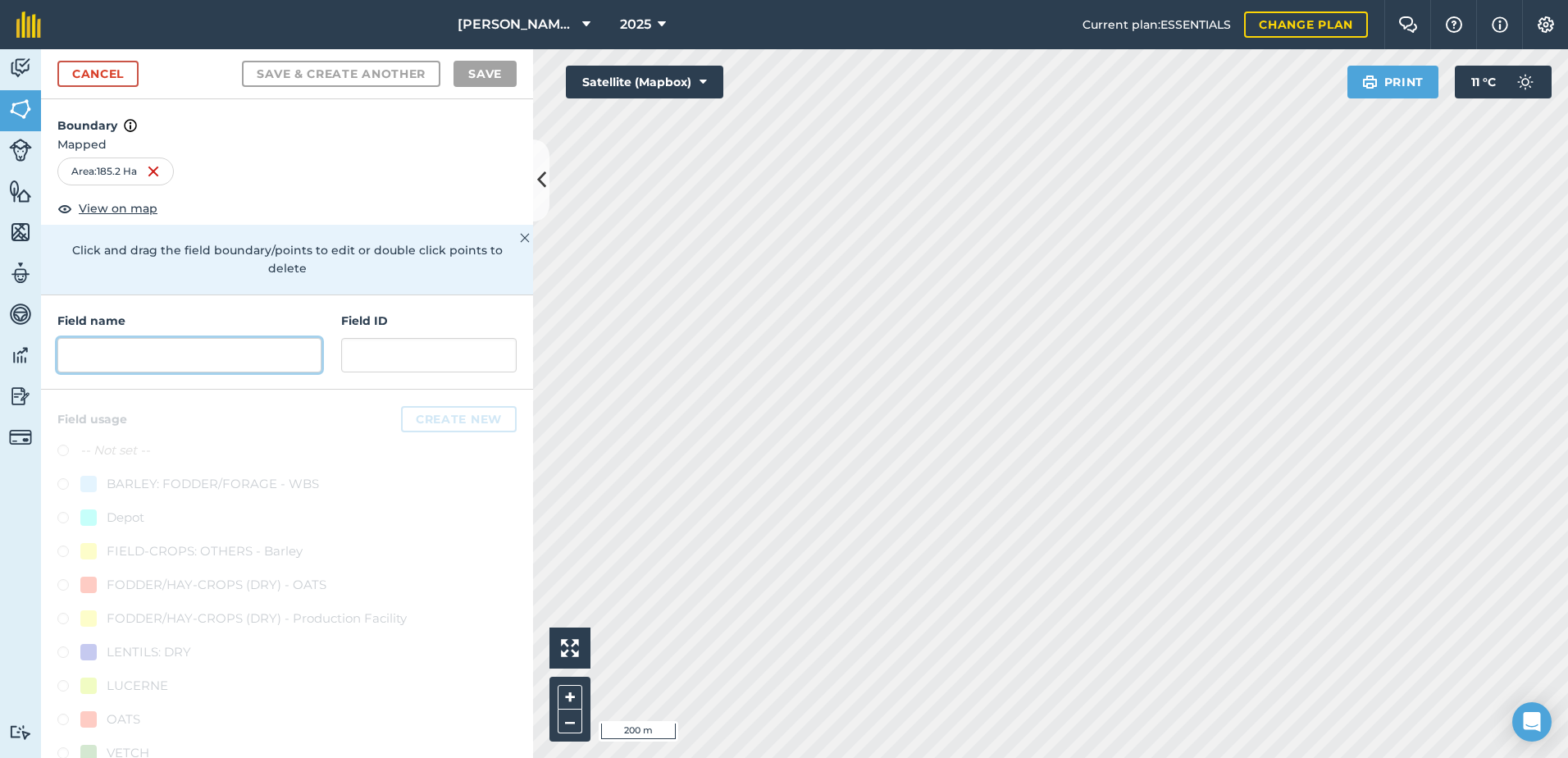
click at [161, 355] on input "text" at bounding box center [189, 355] width 264 height 35
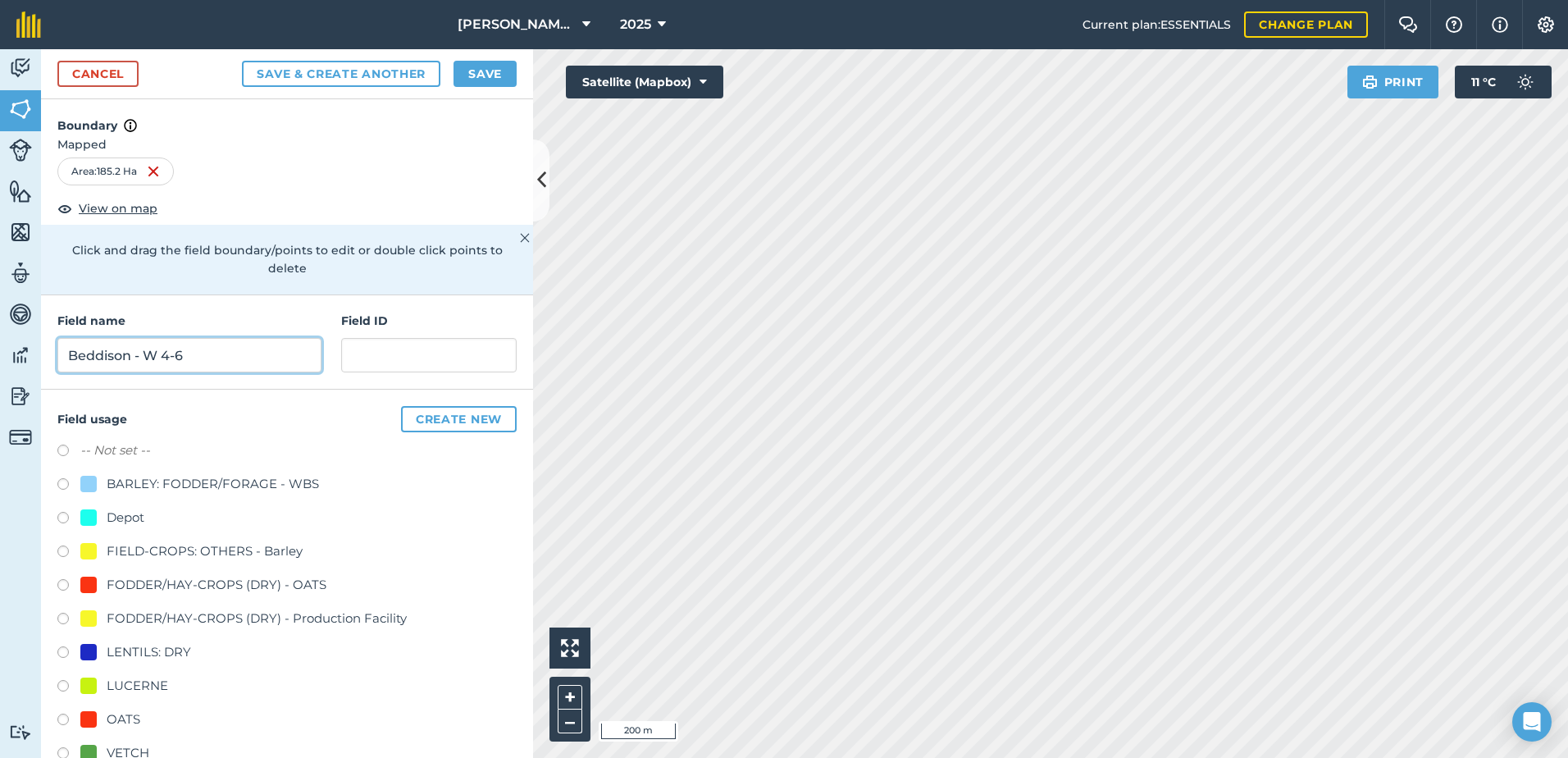
type input "Beddison - W 4-6"
click at [62, 717] on label at bounding box center [69, 721] width 23 height 16
radio input "true"
click at [497, 68] on button "Save" at bounding box center [485, 73] width 63 height 26
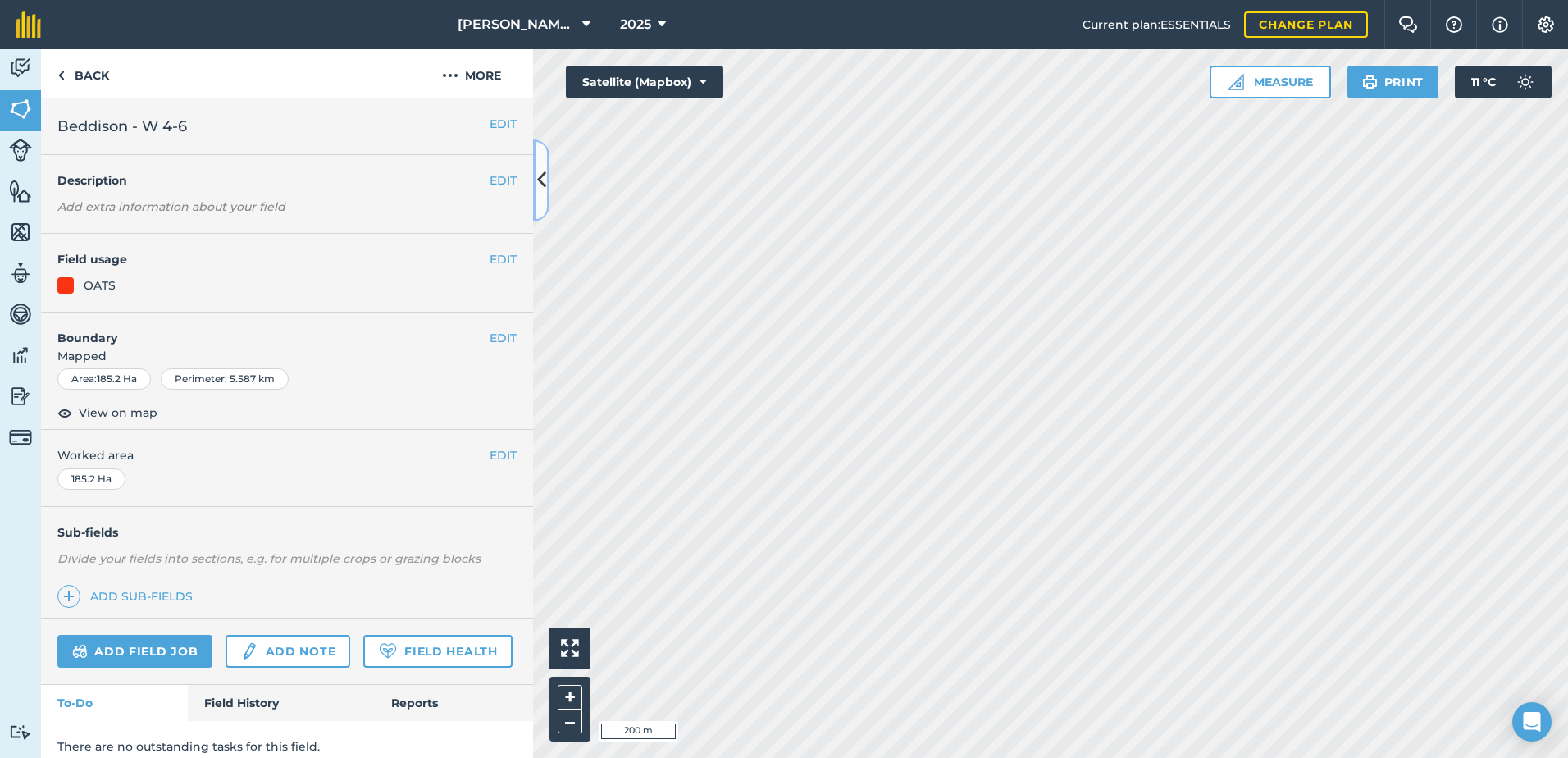
click at [537, 195] on icon at bounding box center [541, 180] width 9 height 29
